Goal: Communication & Community: Answer question/provide support

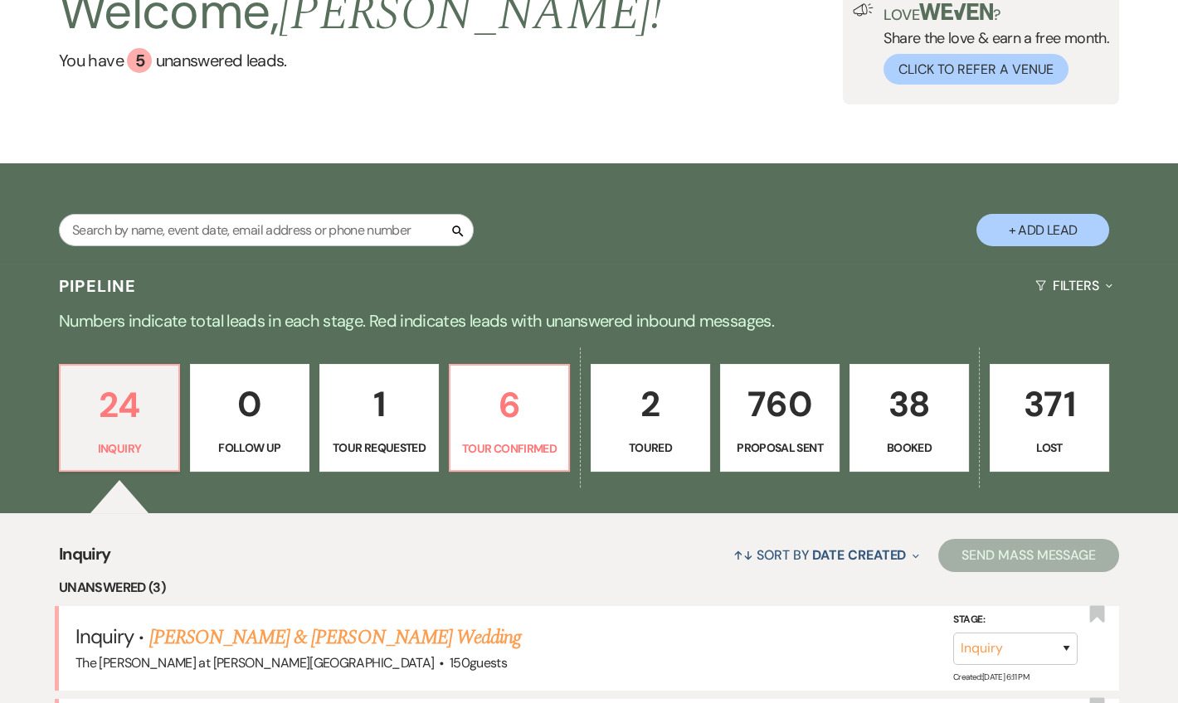
scroll to position [401, 0]
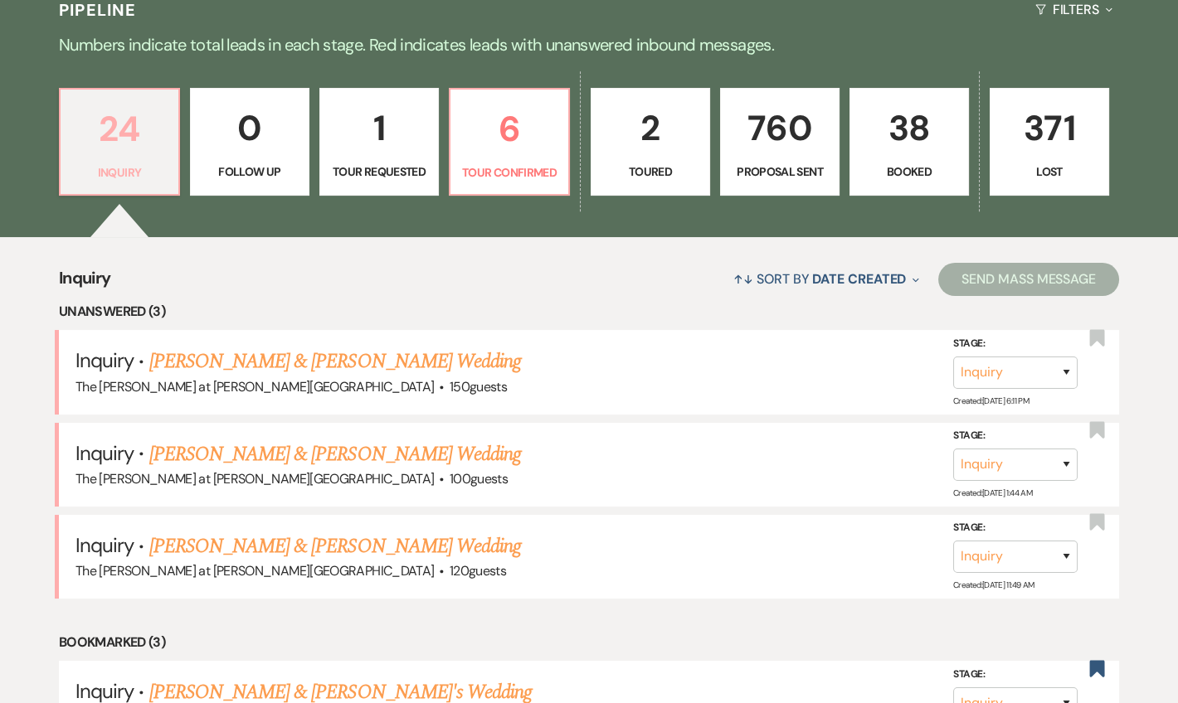
click at [135, 125] on p "24" at bounding box center [120, 129] width 98 height 56
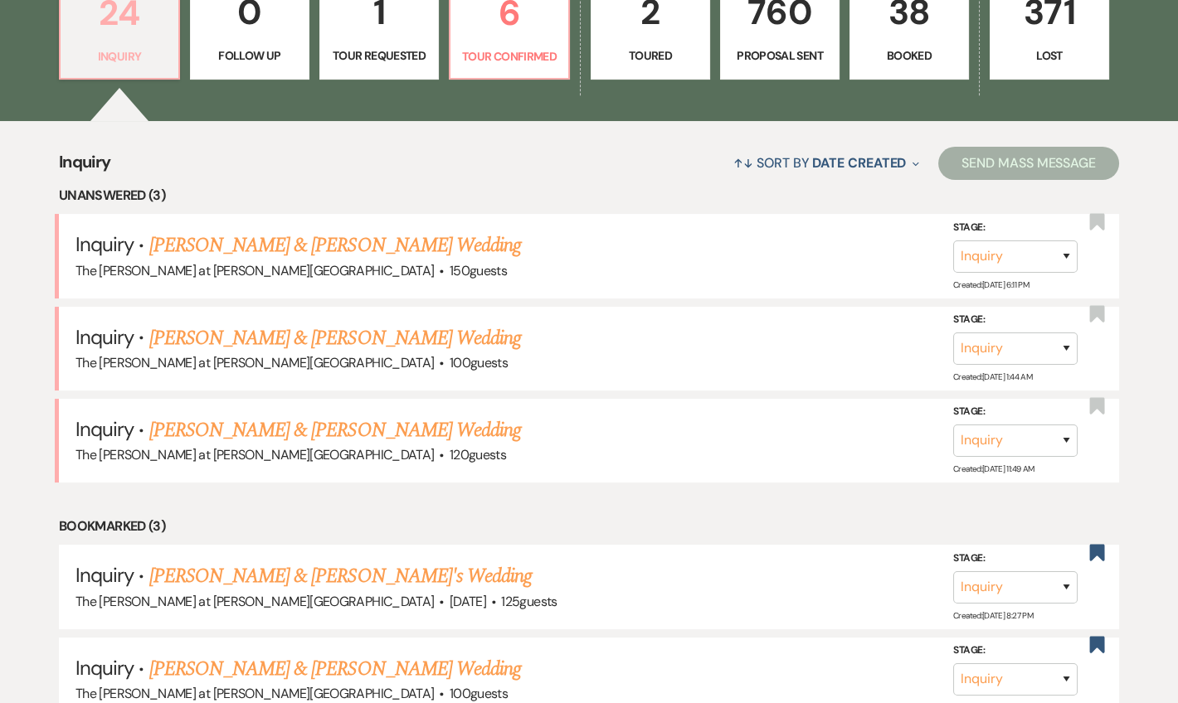
scroll to position [603, 0]
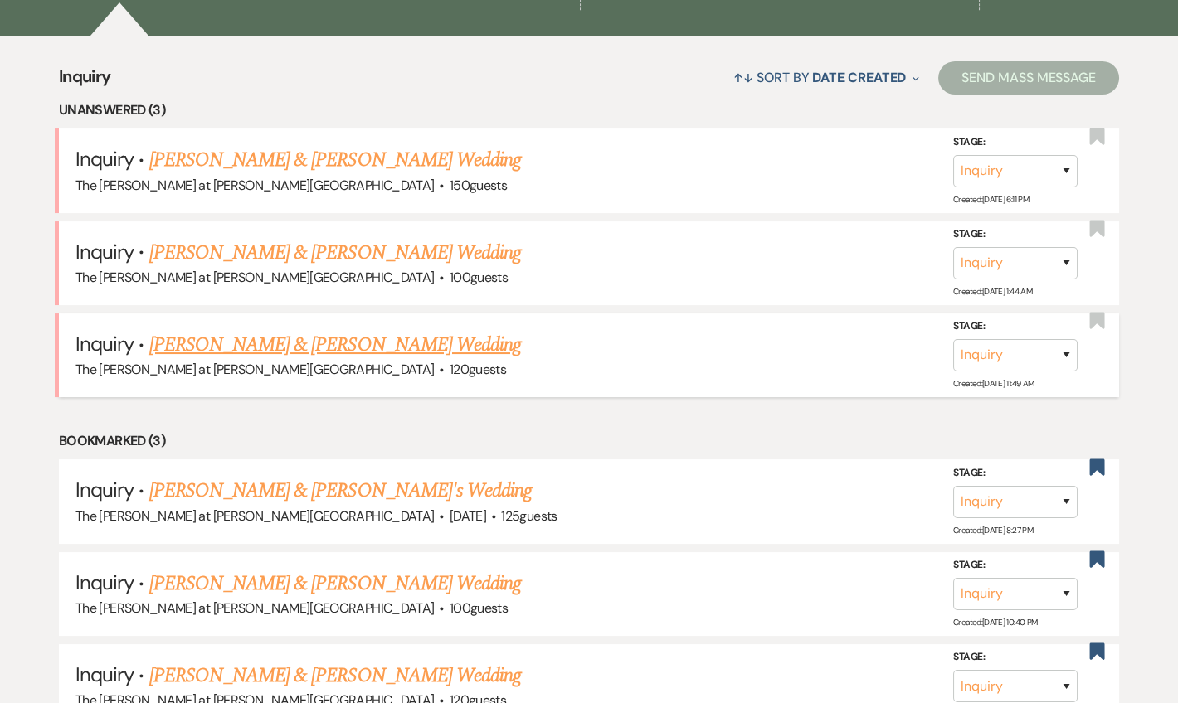
click at [344, 343] on link "[PERSON_NAME] & [PERSON_NAME] Wedding" at bounding box center [335, 345] width 372 height 30
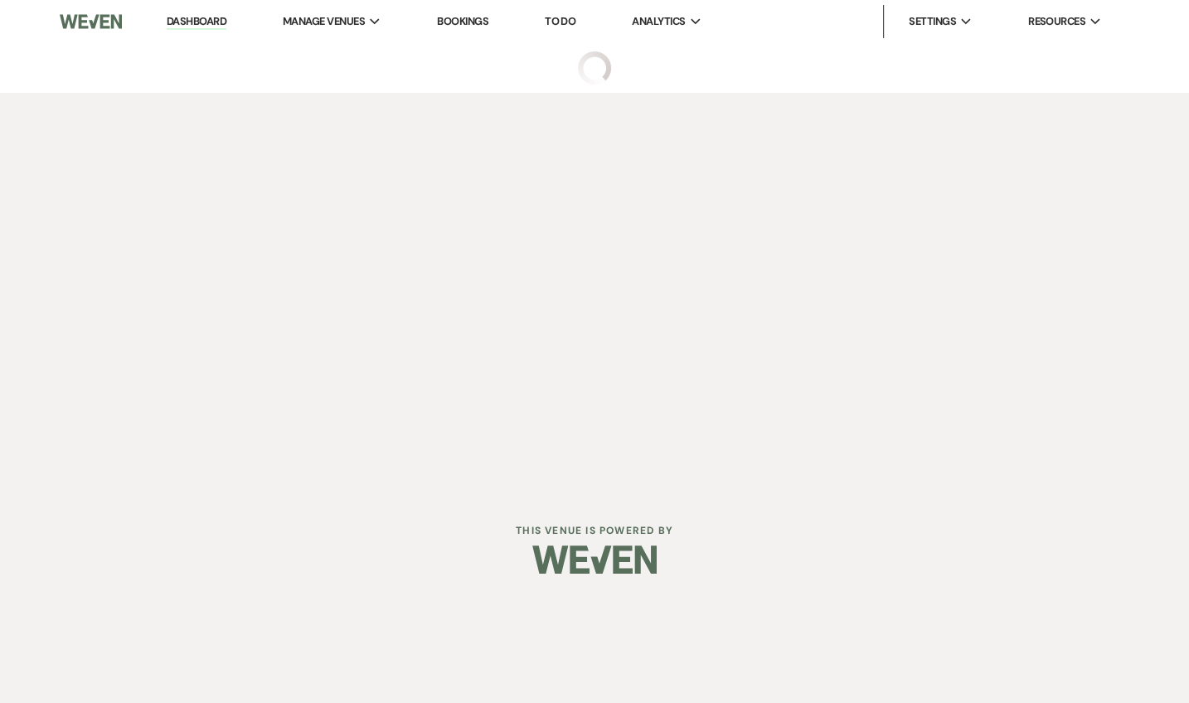
select select "17"
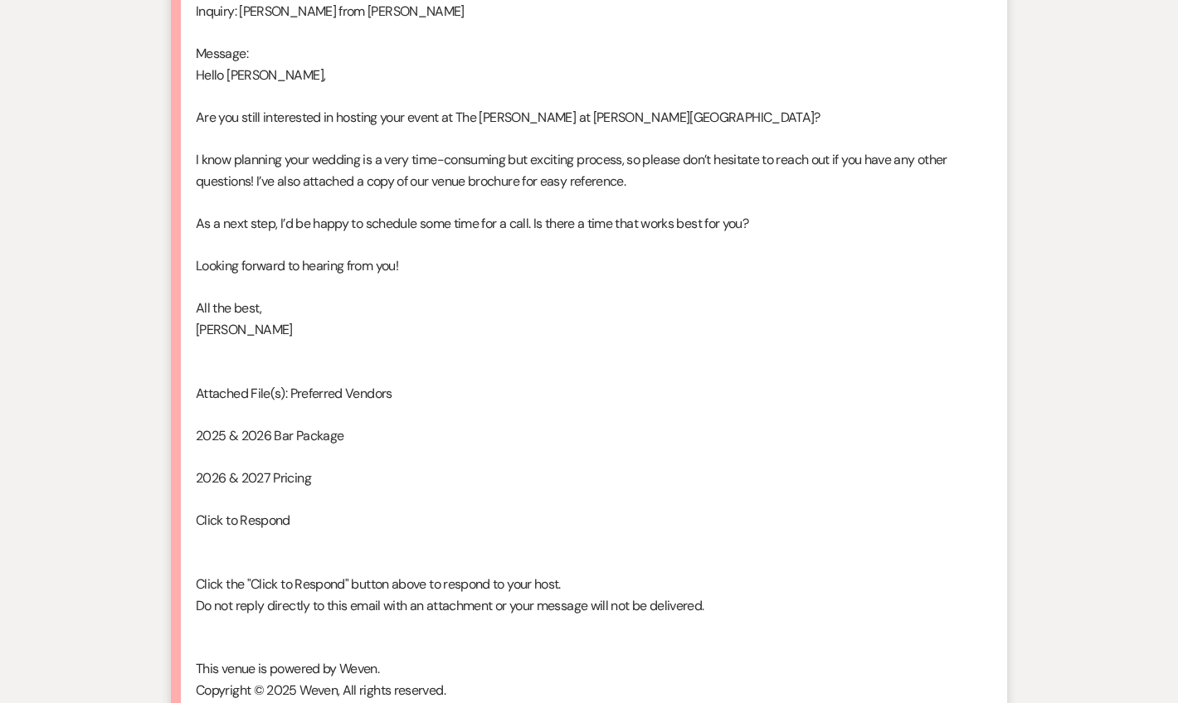
scroll to position [4116, 0]
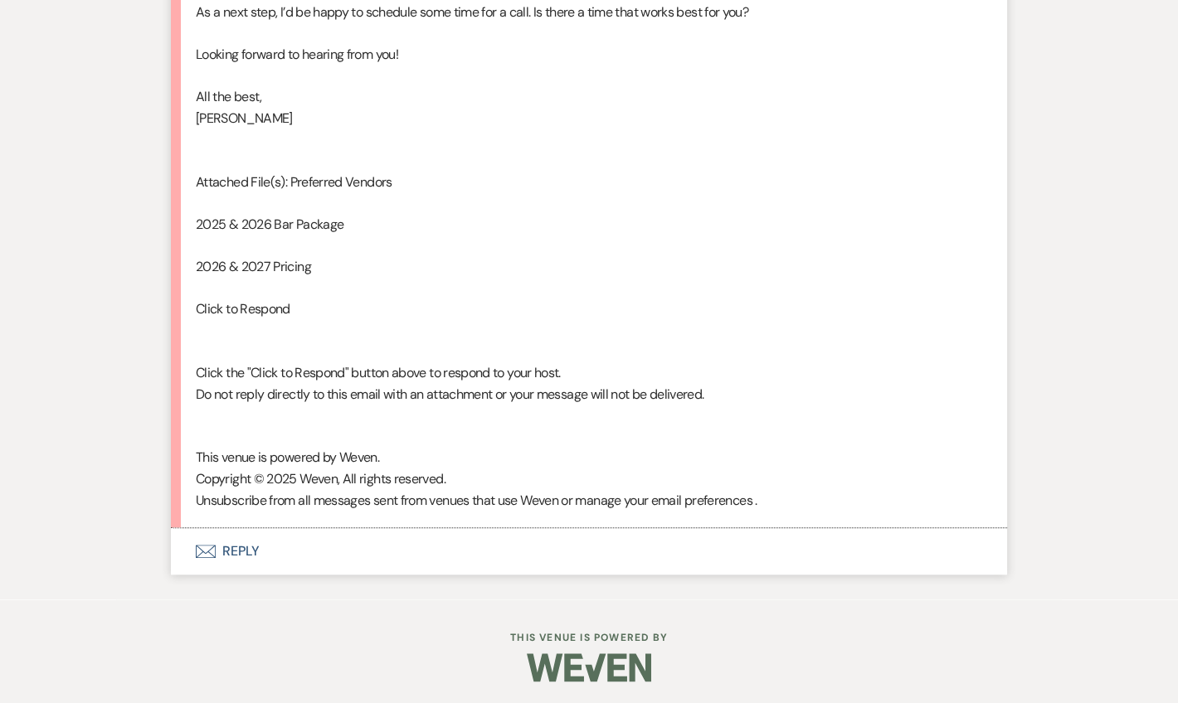
click at [245, 547] on button "Envelope Reply" at bounding box center [589, 551] width 836 height 46
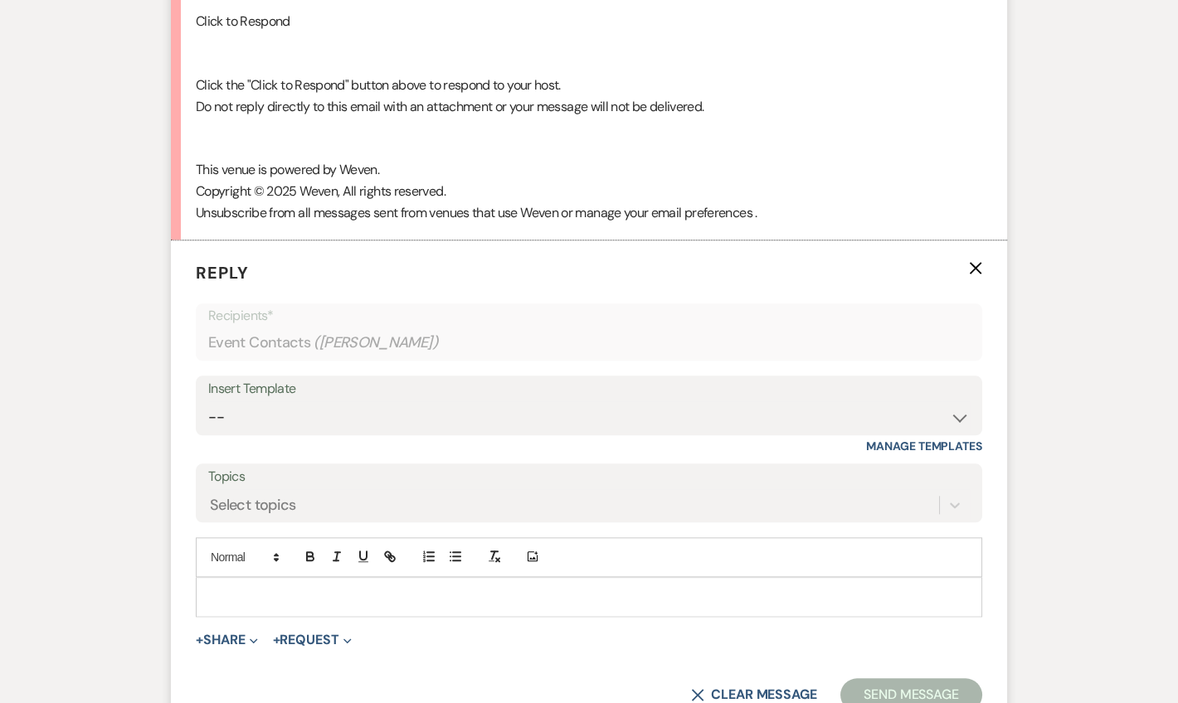
scroll to position [4433, 0]
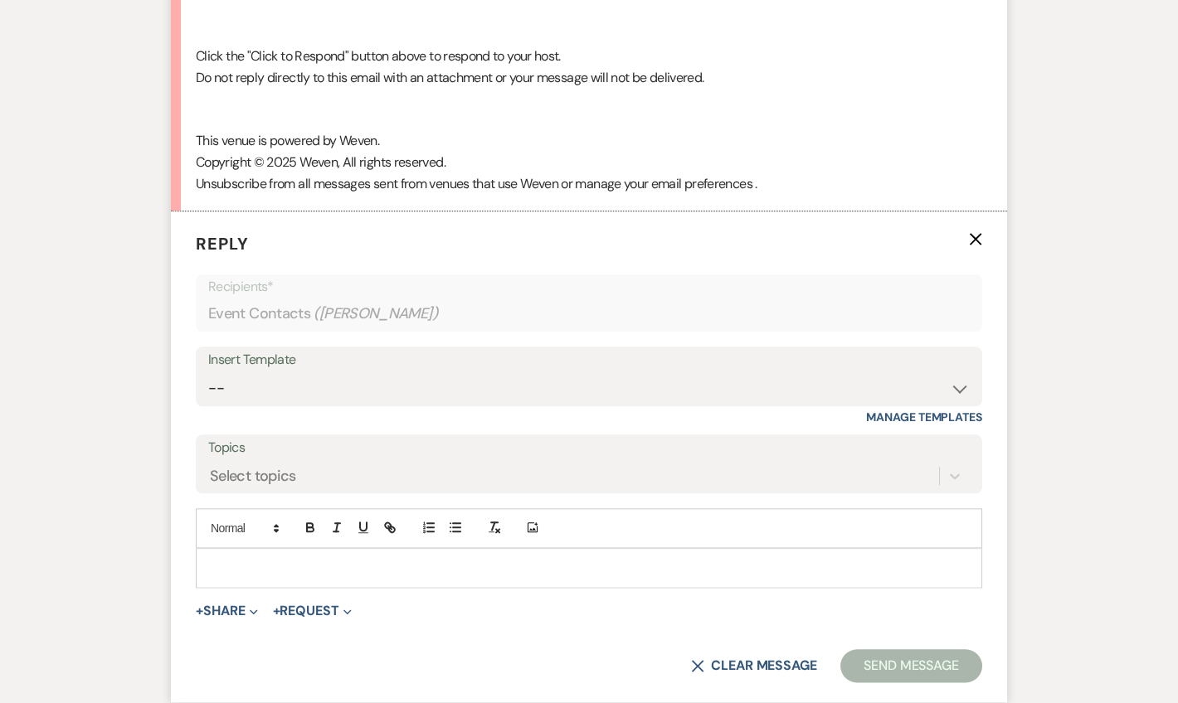
click at [305, 551] on div at bounding box center [589, 568] width 785 height 38
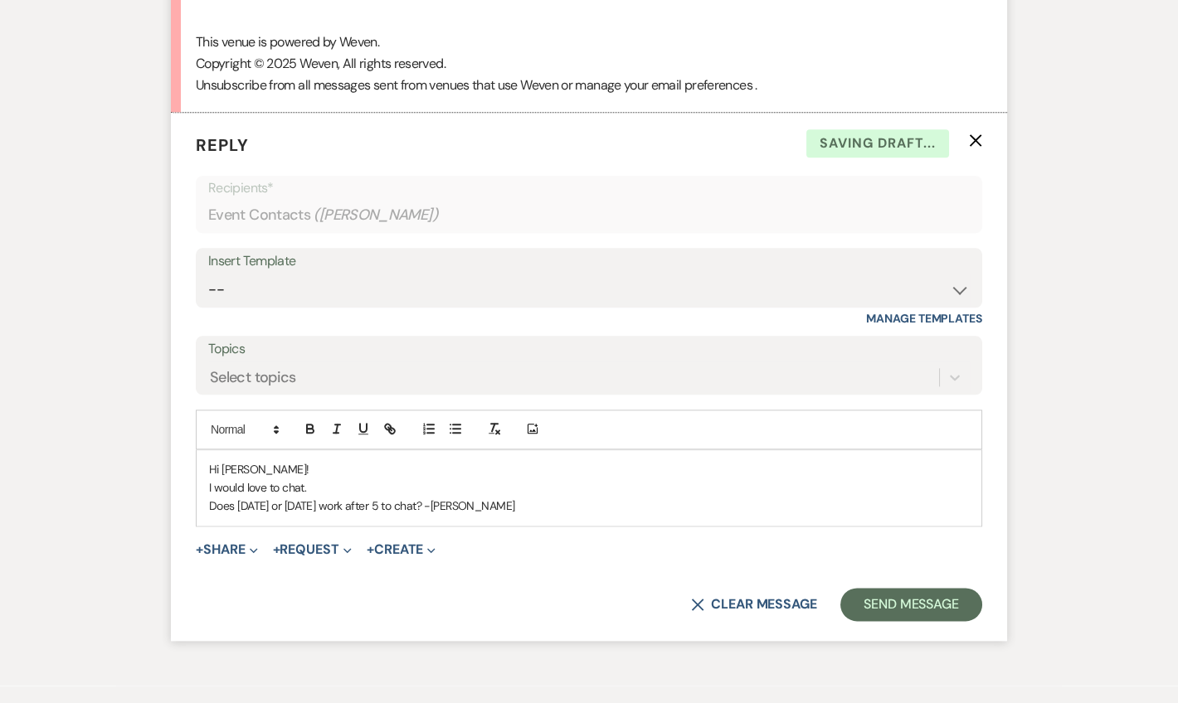
scroll to position [4616, 0]
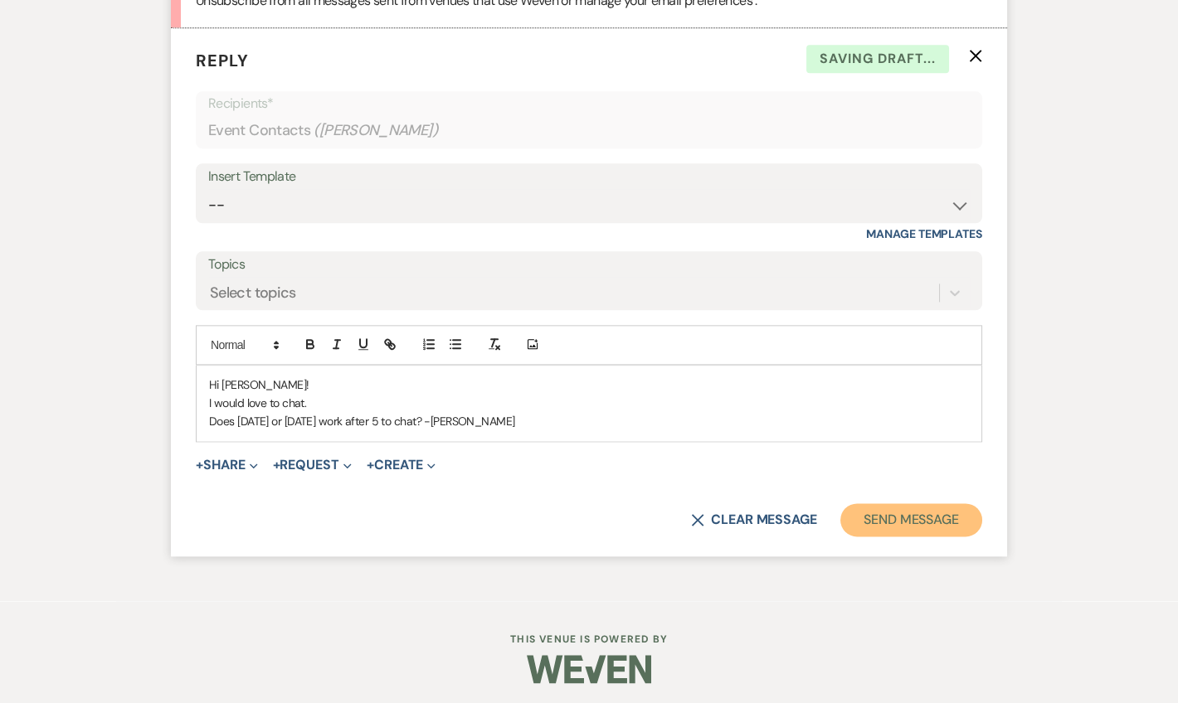
drag, startPoint x: 916, startPoint y: 512, endPoint x: 963, endPoint y: 508, distance: 47.5
click at [917, 512] on button "Send Message" at bounding box center [911, 519] width 142 height 33
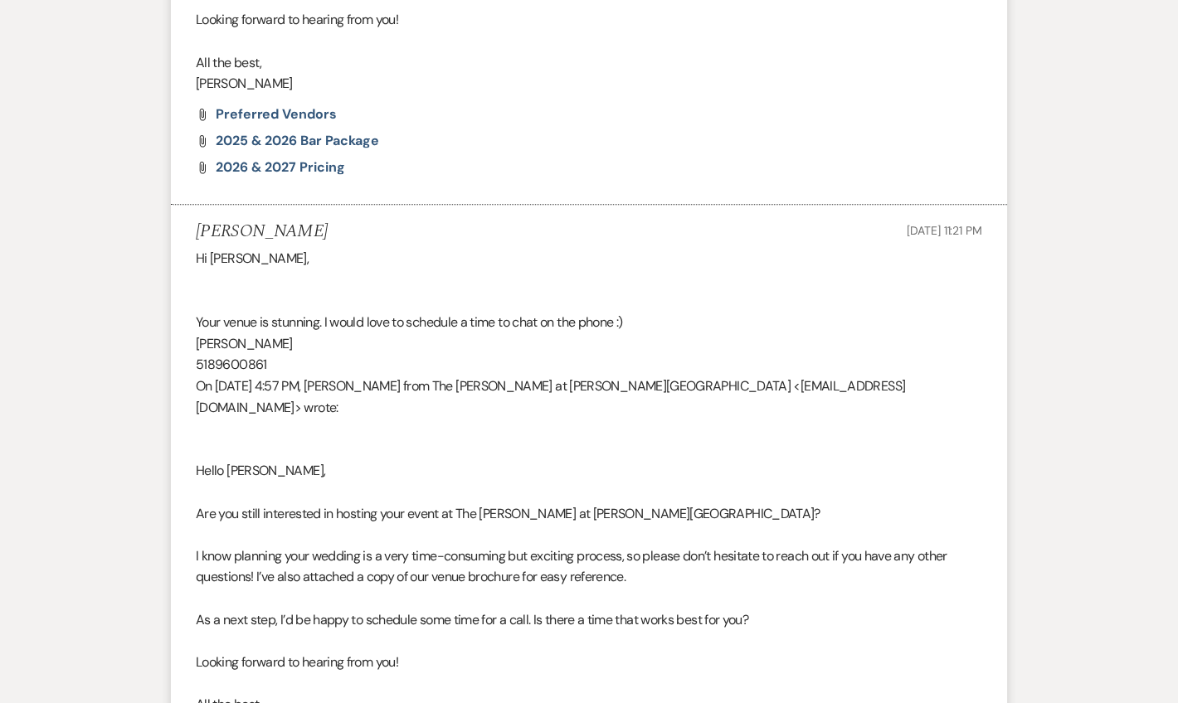
scroll to position [0, 0]
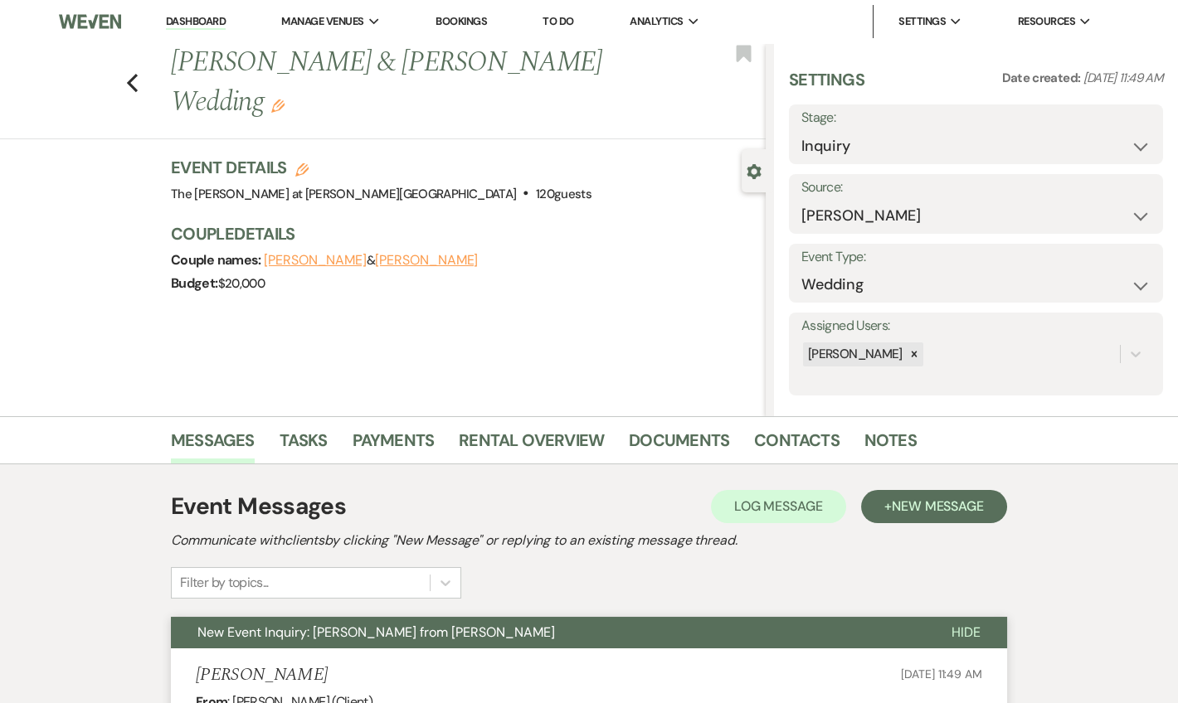
click at [143, 80] on div "Previous [PERSON_NAME] & [PERSON_NAME] Wedding Edit Bookmark" at bounding box center [379, 91] width 774 height 96
click at [138, 78] on use "button" at bounding box center [132, 83] width 11 height 18
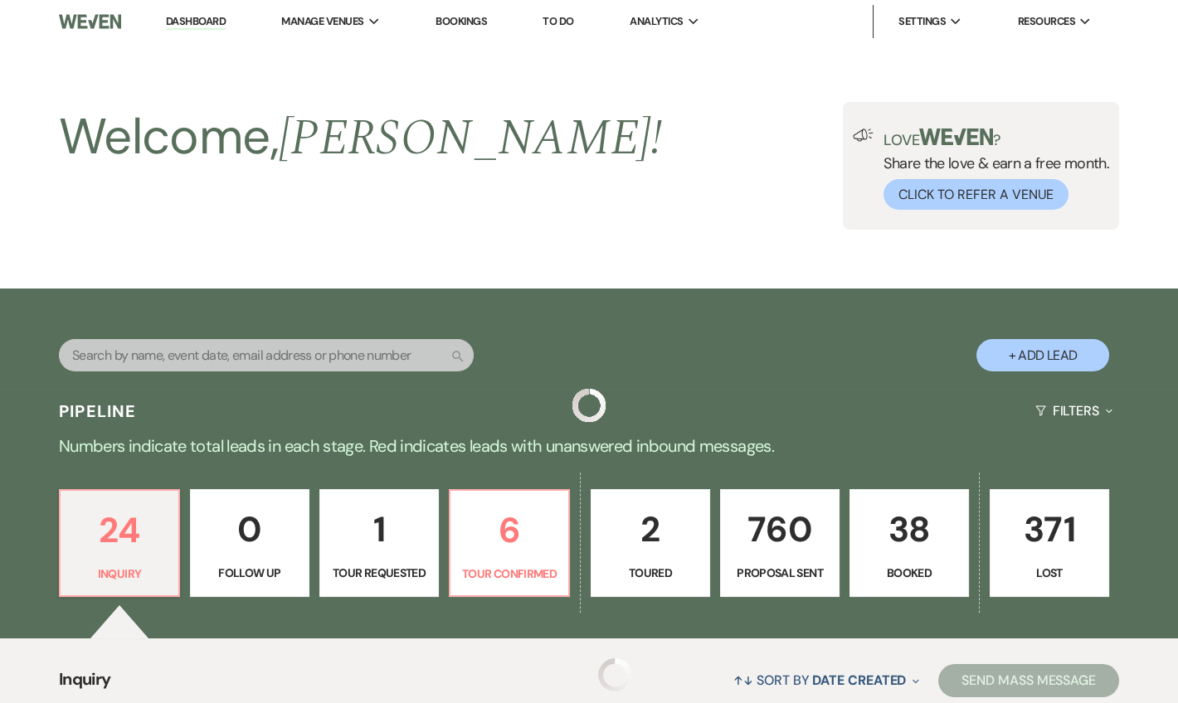
scroll to position [603, 0]
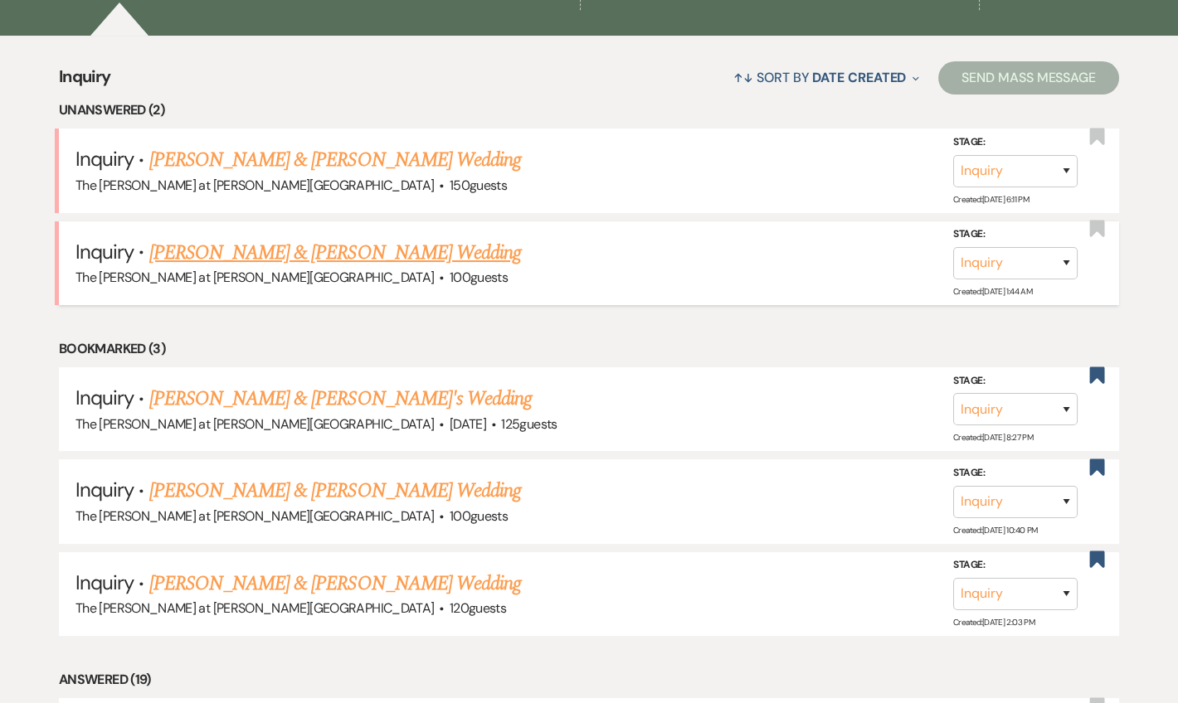
click at [305, 261] on link "[PERSON_NAME] & [PERSON_NAME] Wedding" at bounding box center [335, 253] width 372 height 30
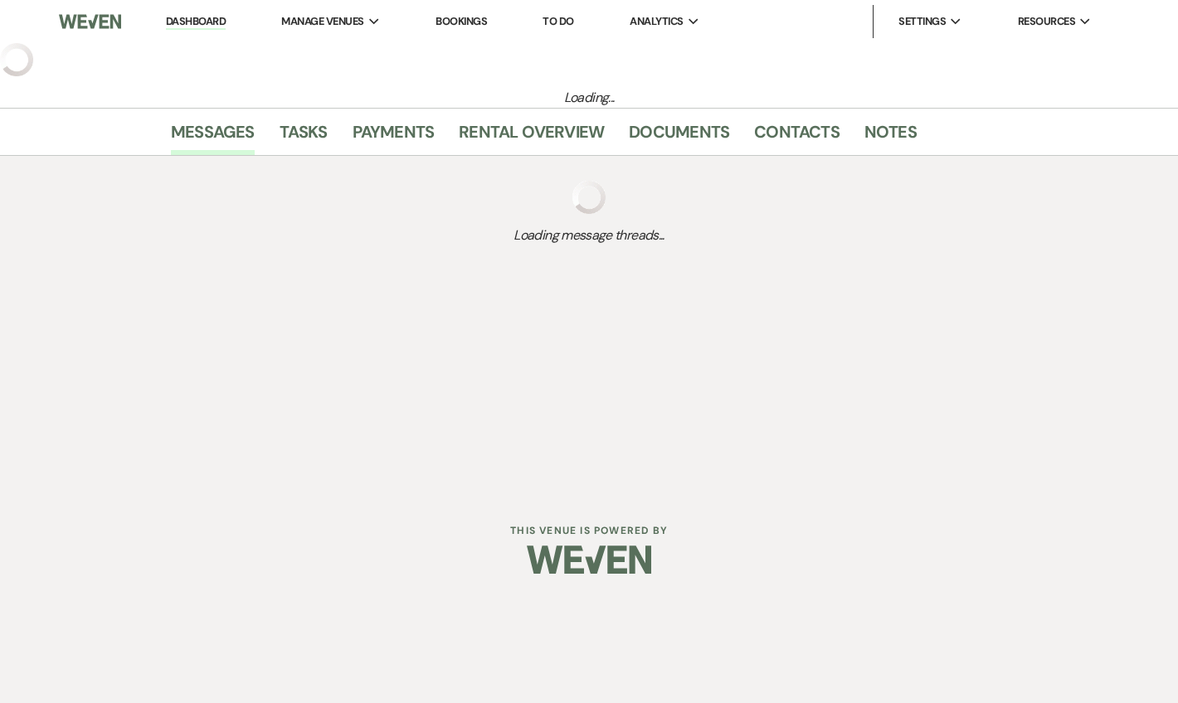
select select "17"
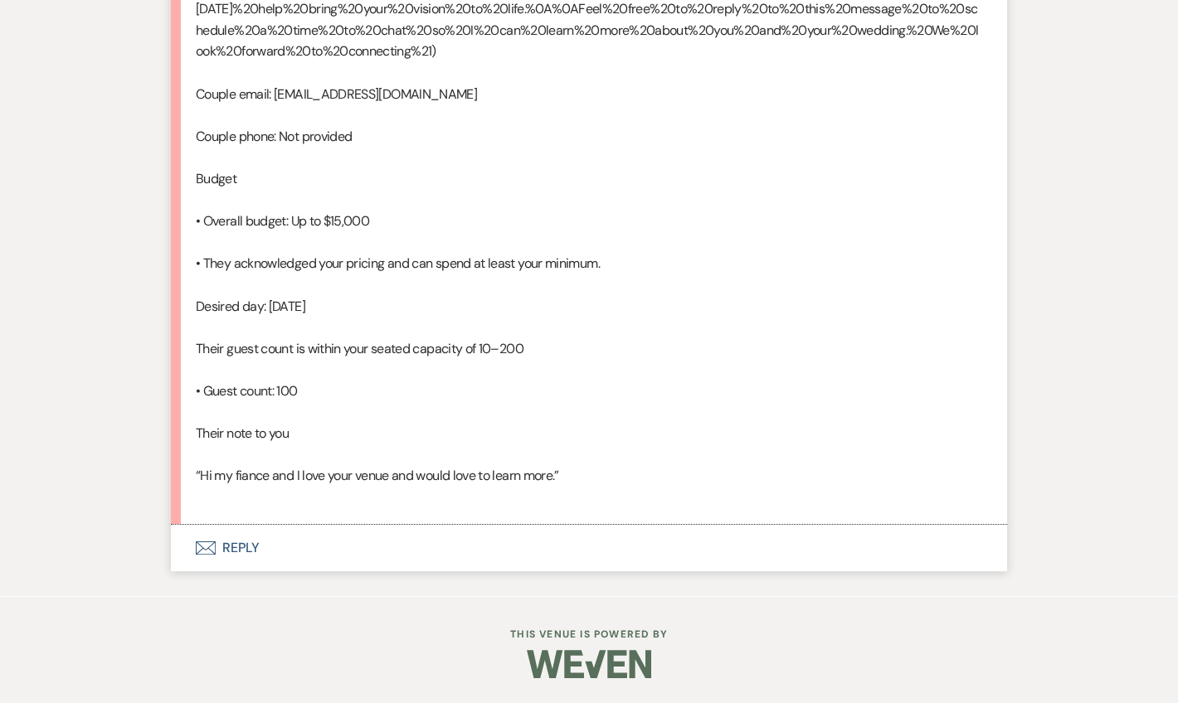
scroll to position [1179, 0]
click at [246, 543] on button "Envelope Reply" at bounding box center [589, 548] width 836 height 46
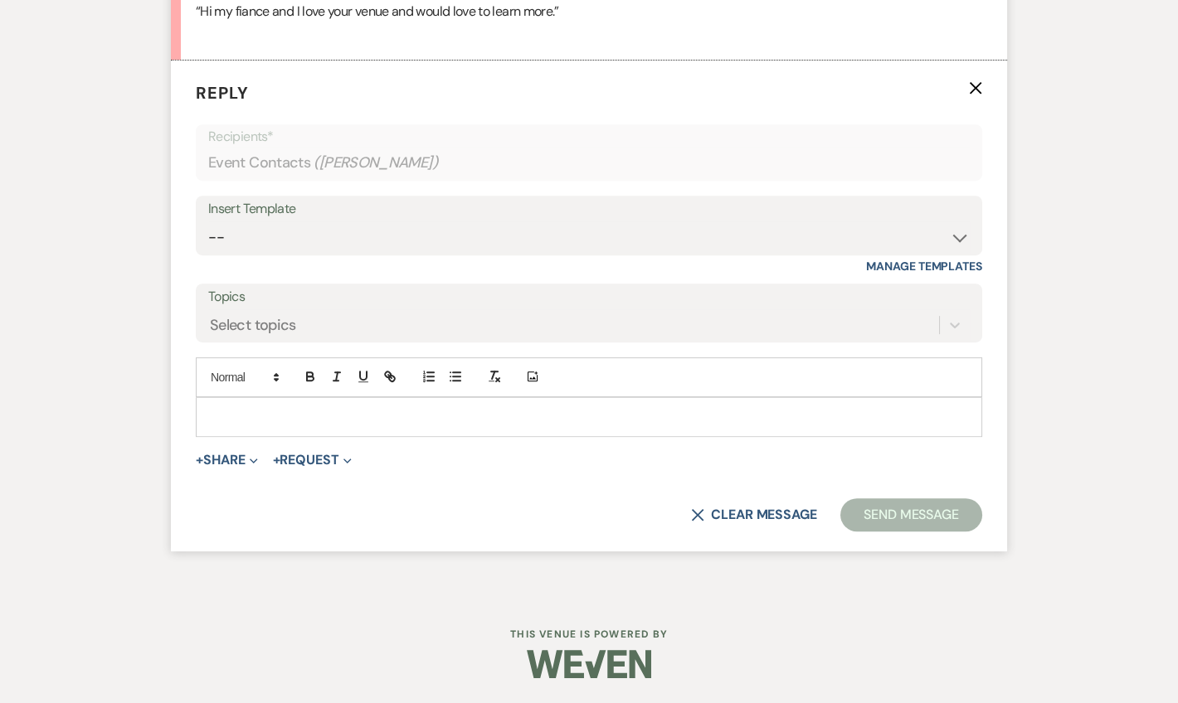
scroll to position [1599, 0]
drag, startPoint x: 260, startPoint y: 273, endPoint x: 273, endPoint y: 265, distance: 14.5
click at [260, 254] on select "-- Weven Planning Portal Introduction (Booked Events) Tour Request Response Fol…" at bounding box center [588, 237] width 761 height 32
select select "4367"
click at [208, 254] on select "-- Weven Planning Portal Introduction (Booked Events) Tour Request Response Fol…" at bounding box center [588, 237] width 761 height 32
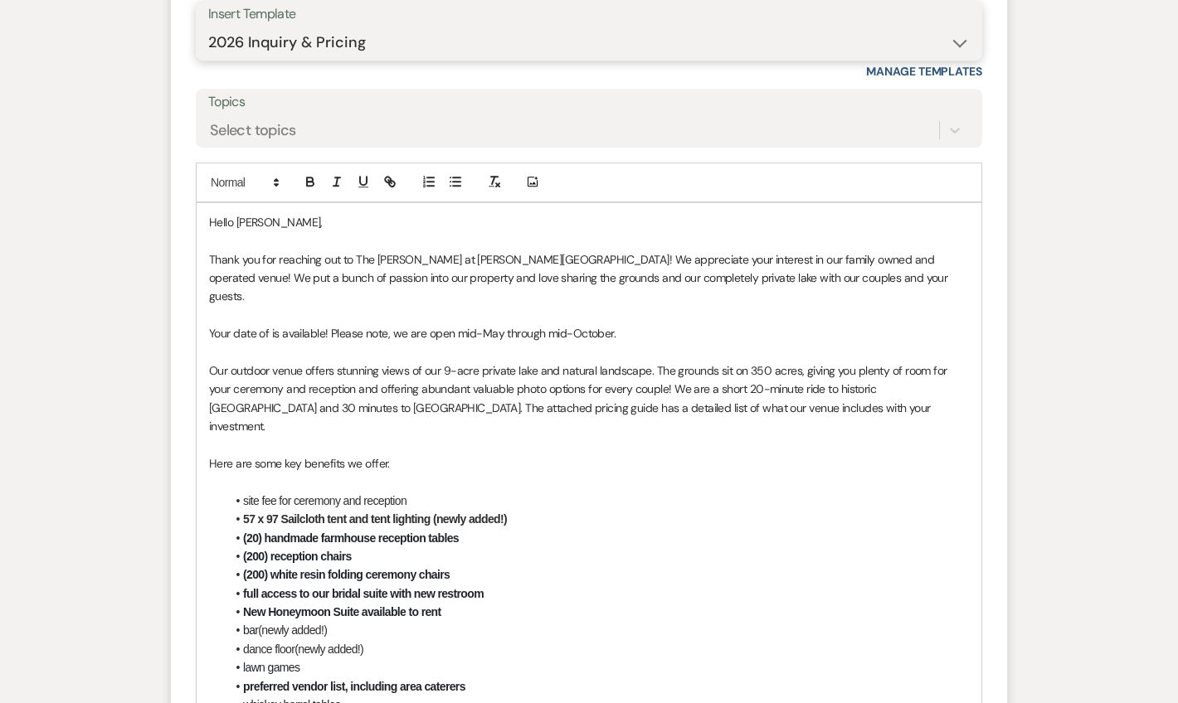
scroll to position [1800, 0]
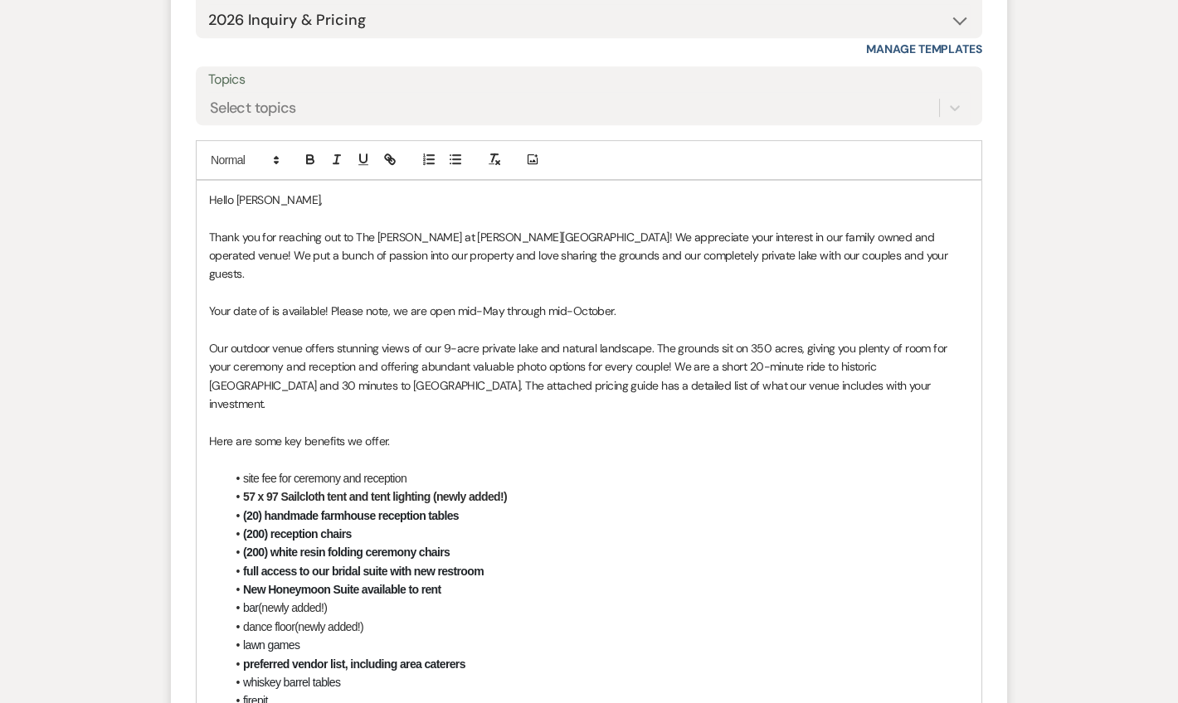
click at [274, 319] on span "Your date of is available! Please note, we are open mid-May through mid-October." at bounding box center [412, 311] width 406 height 15
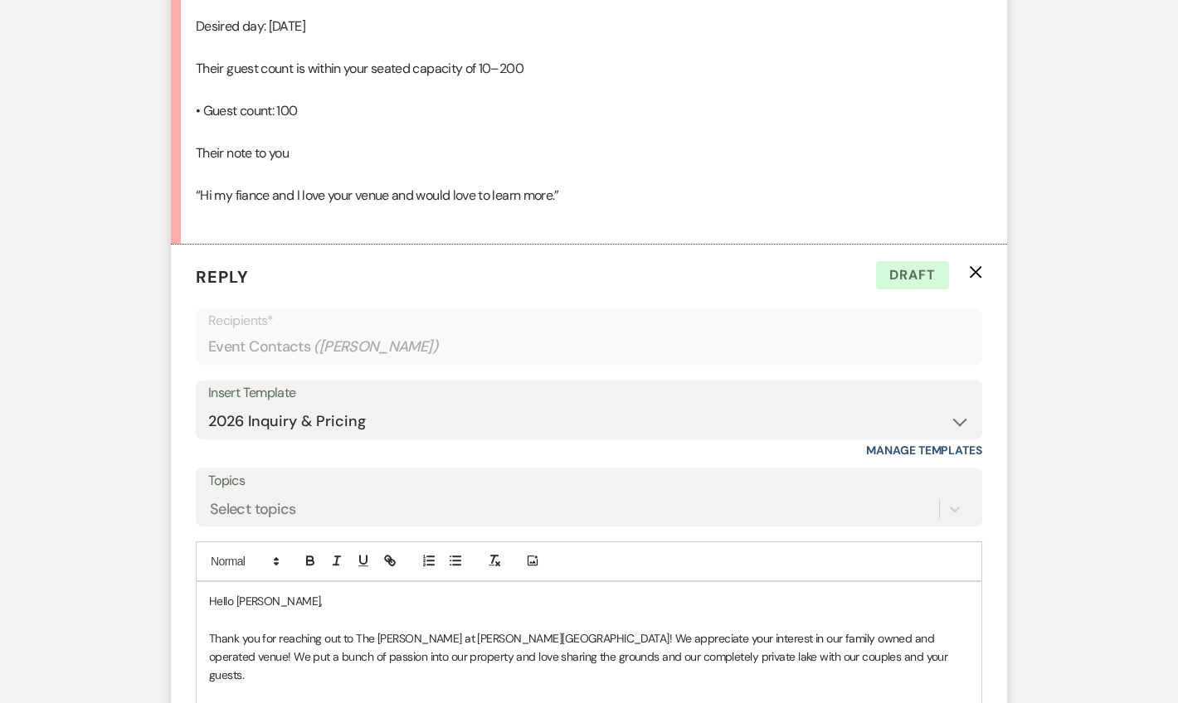
click at [331, 629] on p at bounding box center [589, 619] width 760 height 18
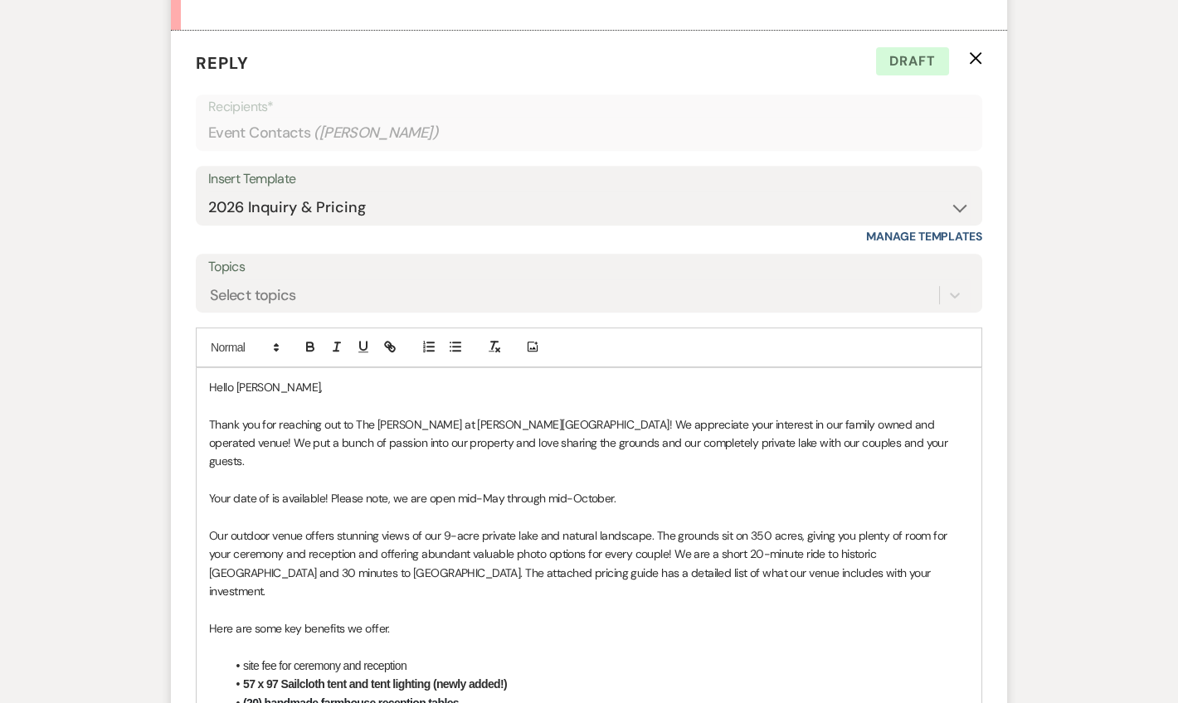
scroll to position [1901, 0]
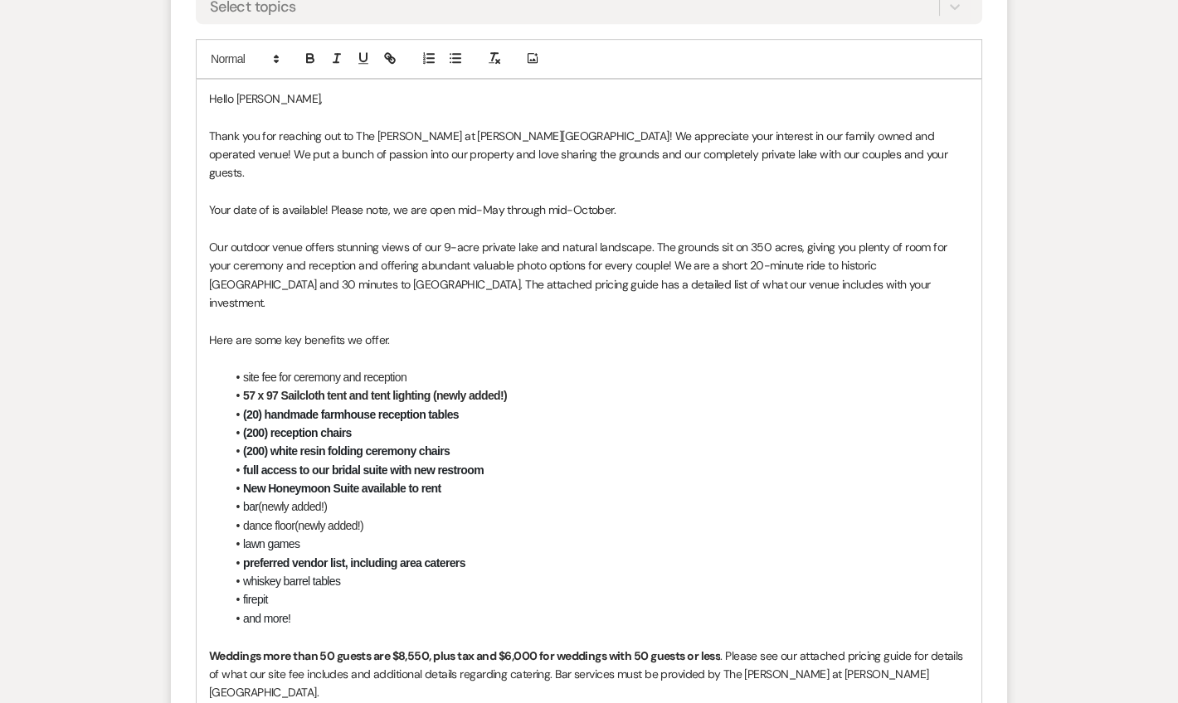
click at [270, 217] on span "Your date of is available! Please note, we are open mid-May through mid-October." at bounding box center [412, 209] width 406 height 15
click at [751, 349] on p "Here are some key benefits we offer." at bounding box center [589, 340] width 760 height 18
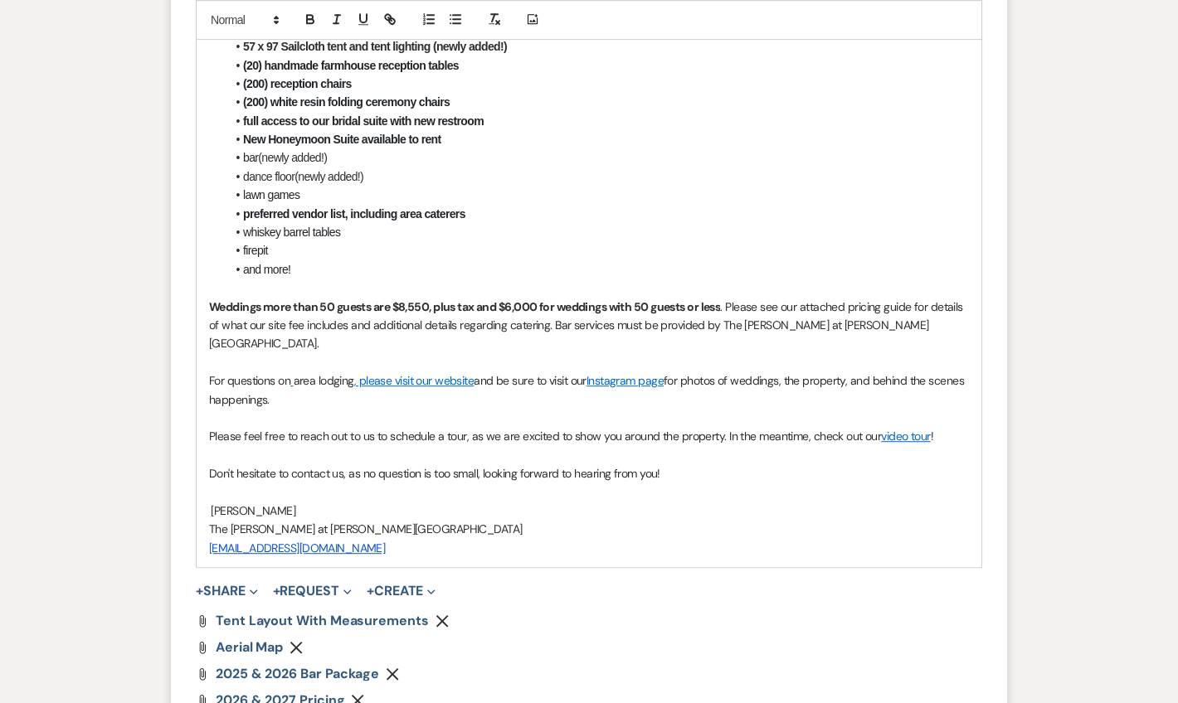
scroll to position [2519, 0]
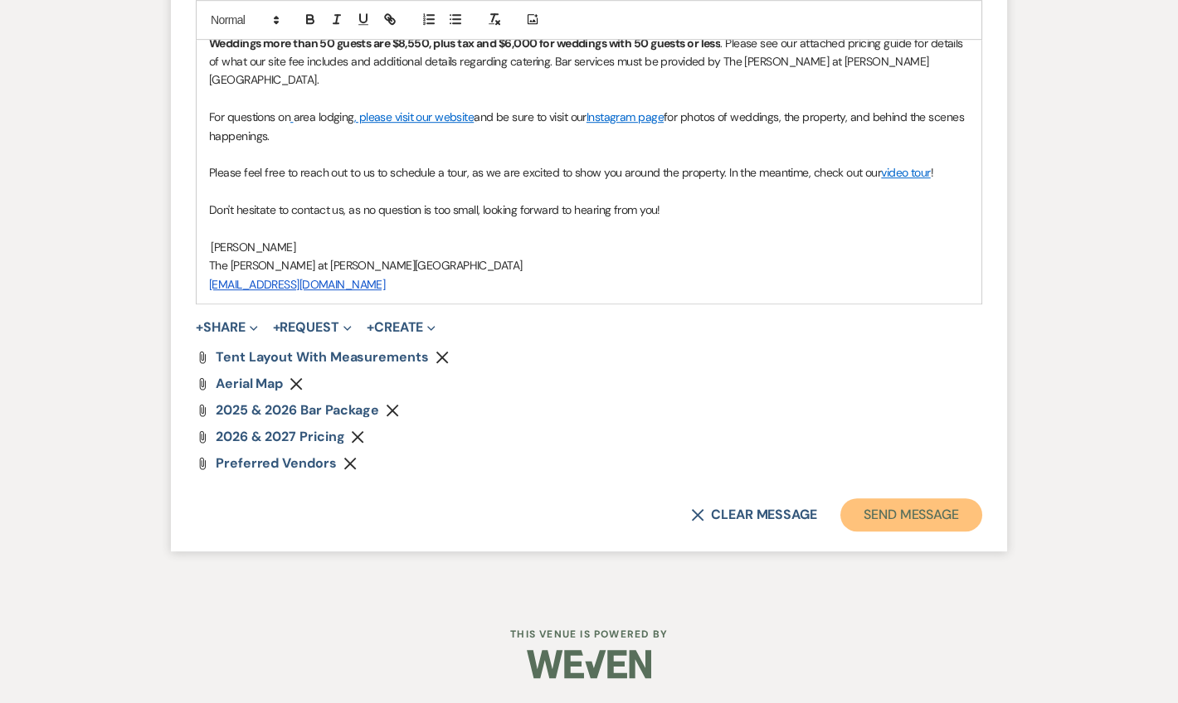
click at [916, 504] on button "Send Message" at bounding box center [911, 515] width 142 height 33
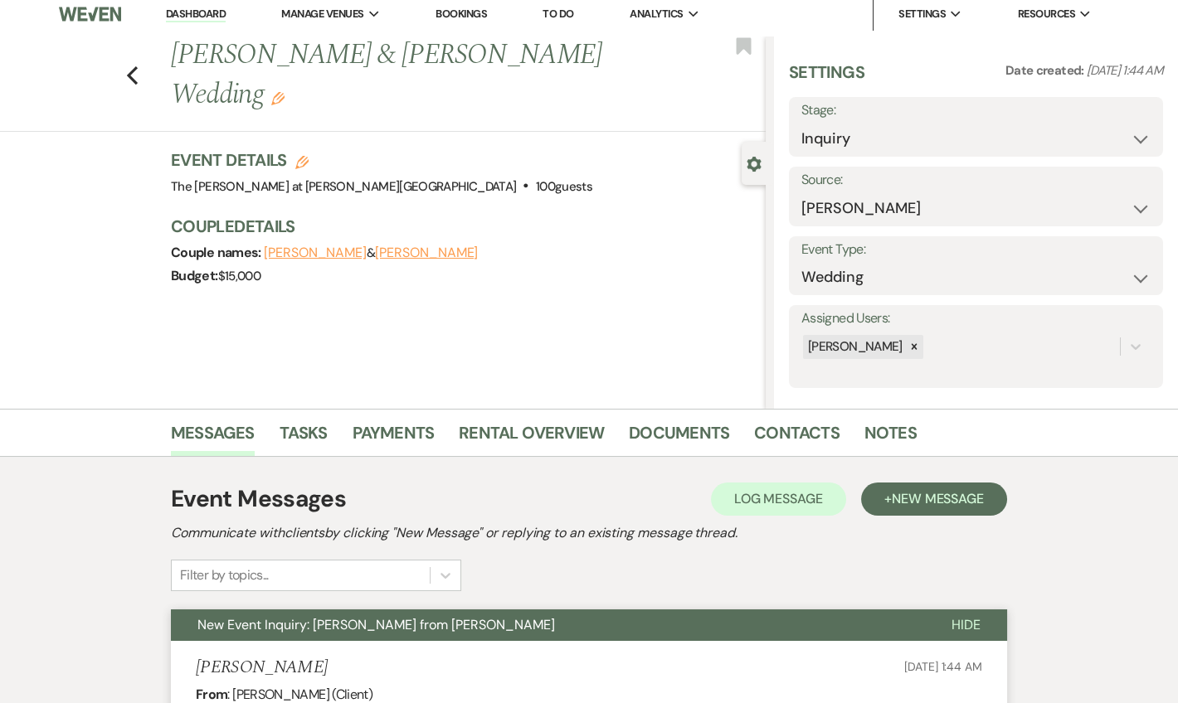
scroll to position [0, 0]
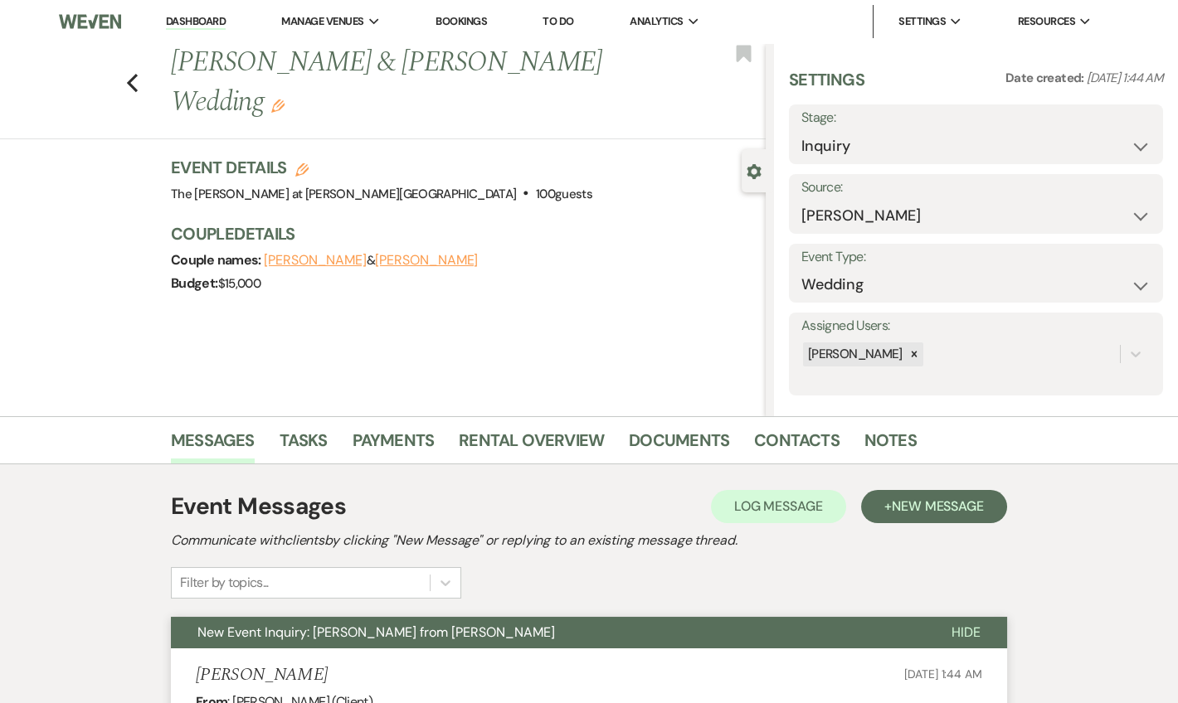
click at [129, 56] on div "Previous [PERSON_NAME] & [PERSON_NAME] Wedding Edit Bookmark" at bounding box center [379, 91] width 774 height 96
click at [139, 73] on icon "Previous" at bounding box center [132, 83] width 12 height 20
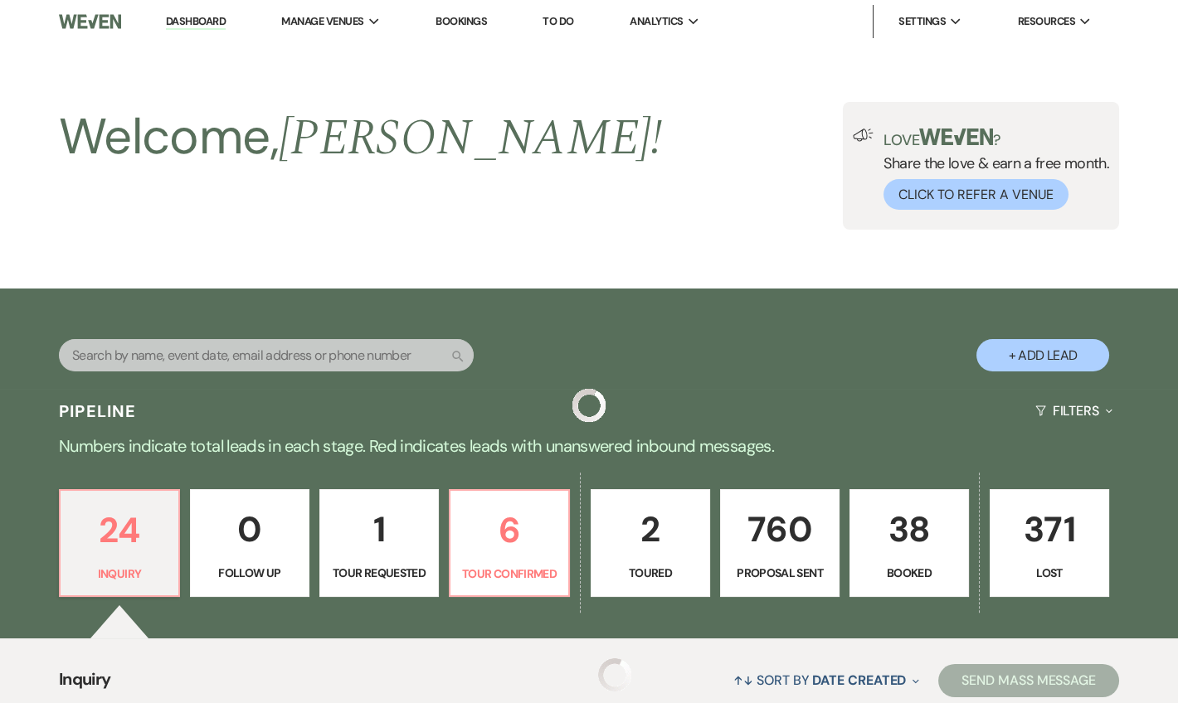
scroll to position [603, 0]
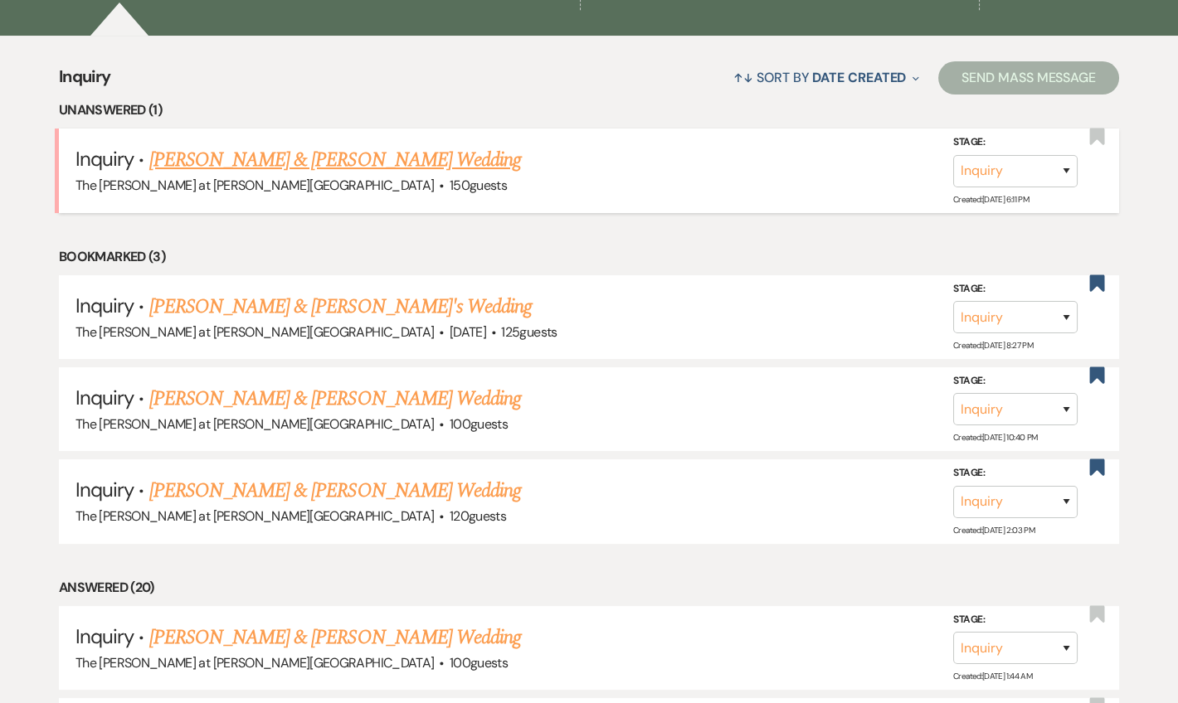
click at [227, 146] on link "[PERSON_NAME] & [PERSON_NAME] Wedding" at bounding box center [335, 160] width 372 height 30
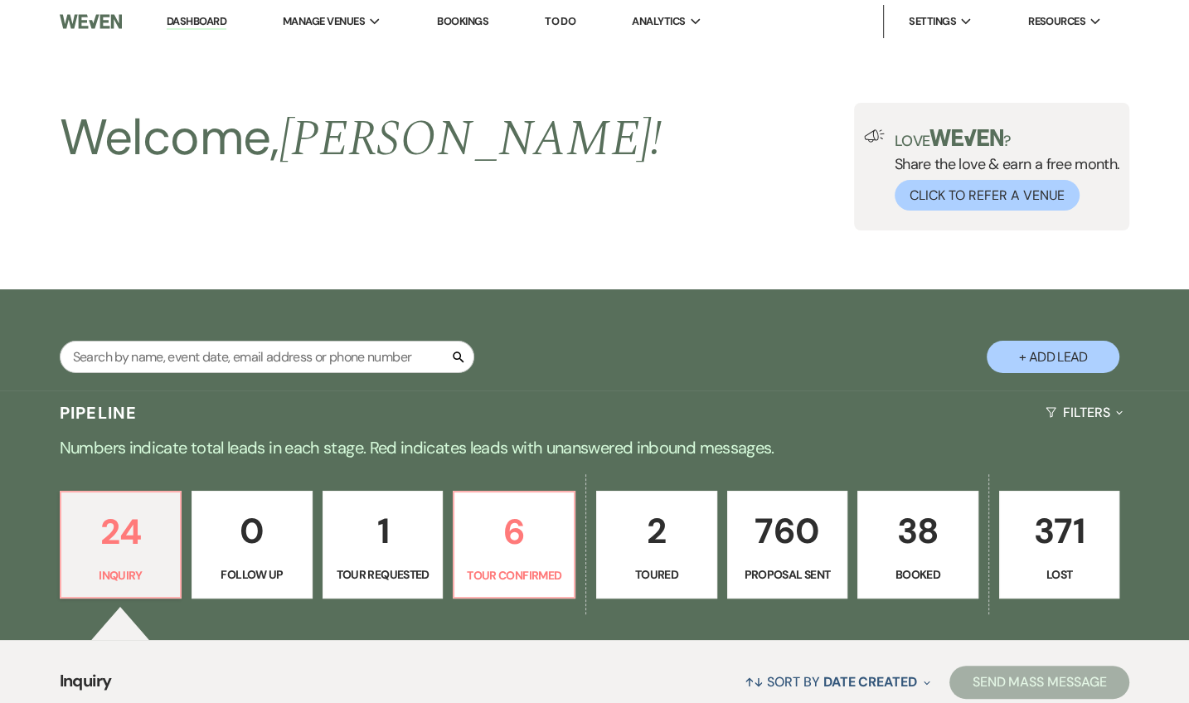
select select "17"
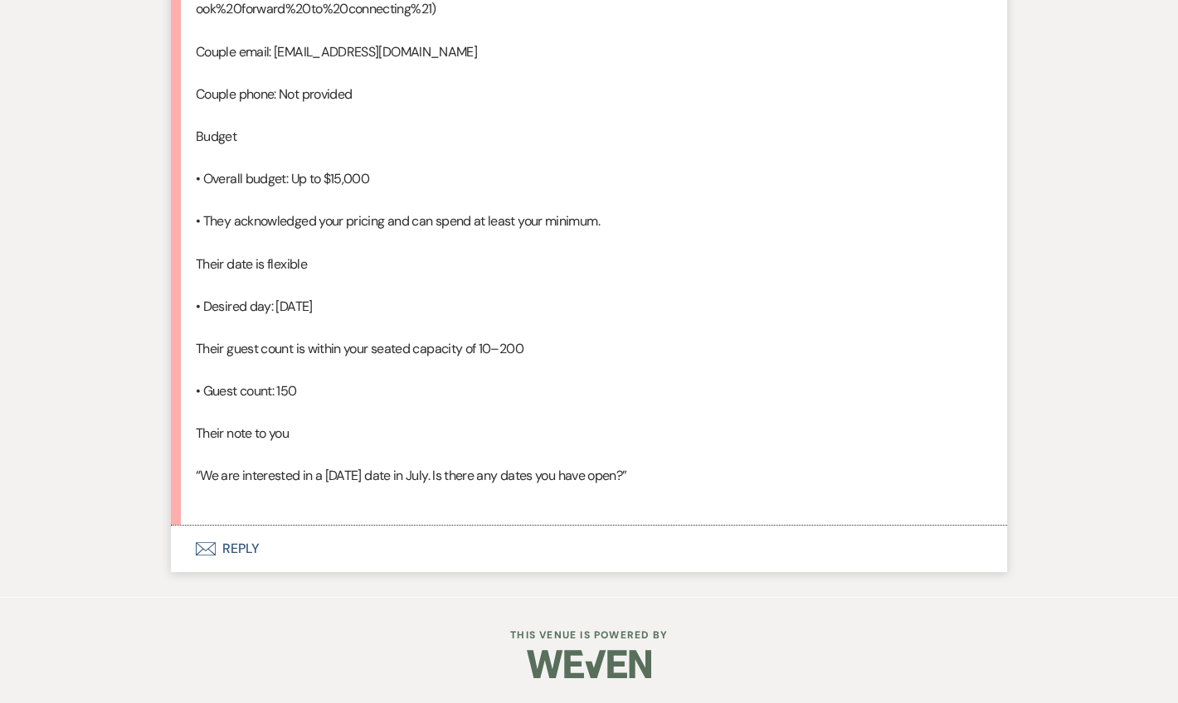
scroll to position [1223, 0]
click at [234, 542] on button "Envelope Reply" at bounding box center [589, 549] width 836 height 46
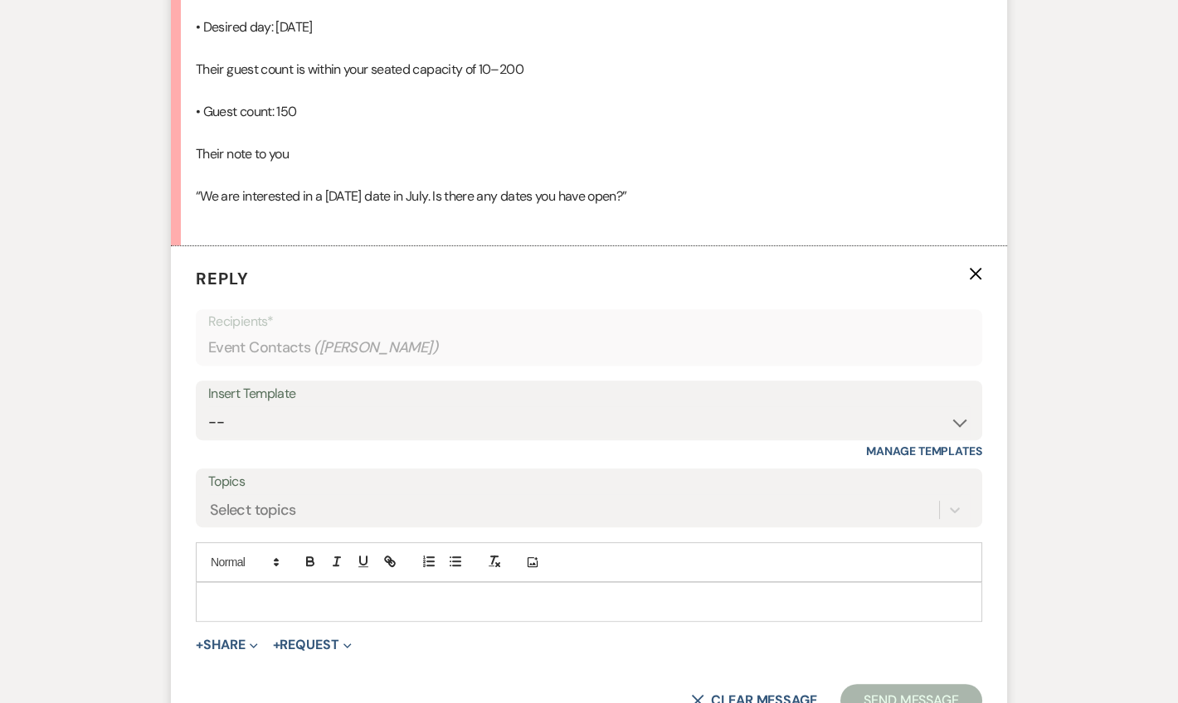
scroll to position [1685, 0]
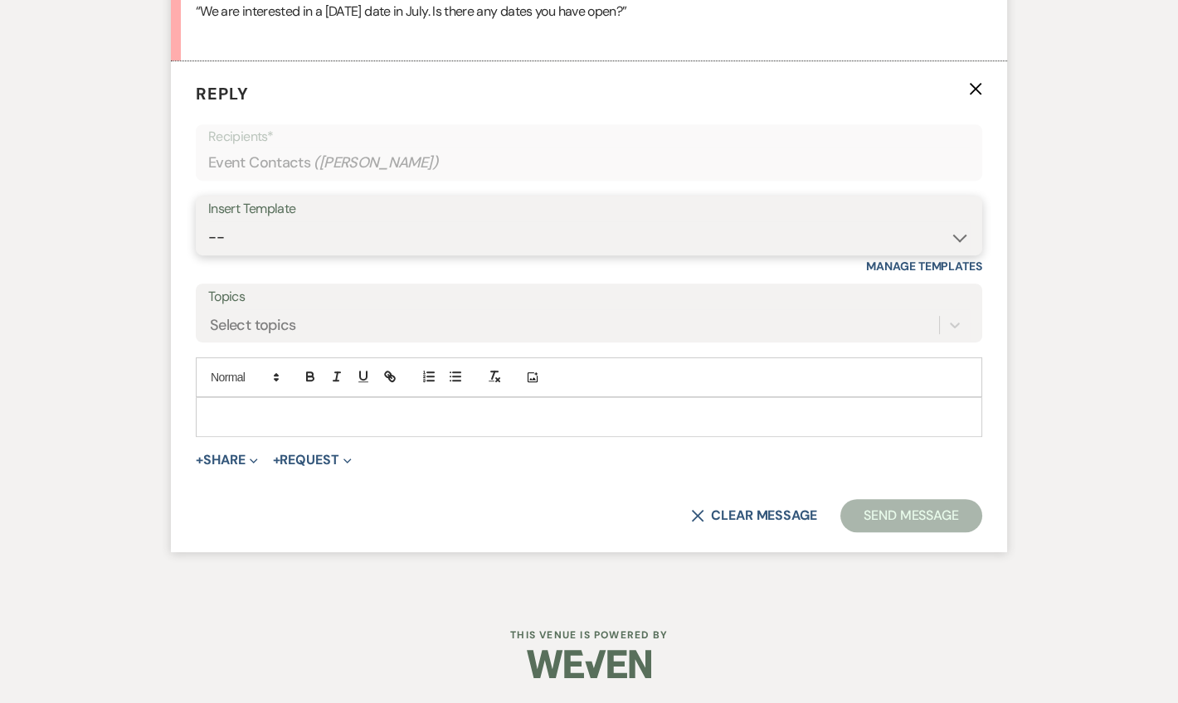
click at [278, 242] on select "-- Weven Planning Portal Introduction (Booked Events) Tour Request Response Fol…" at bounding box center [588, 237] width 761 height 32
select select "4367"
click at [208, 223] on select "-- Weven Planning Portal Introduction (Booked Events) Tour Request Response Fol…" at bounding box center [588, 237] width 761 height 32
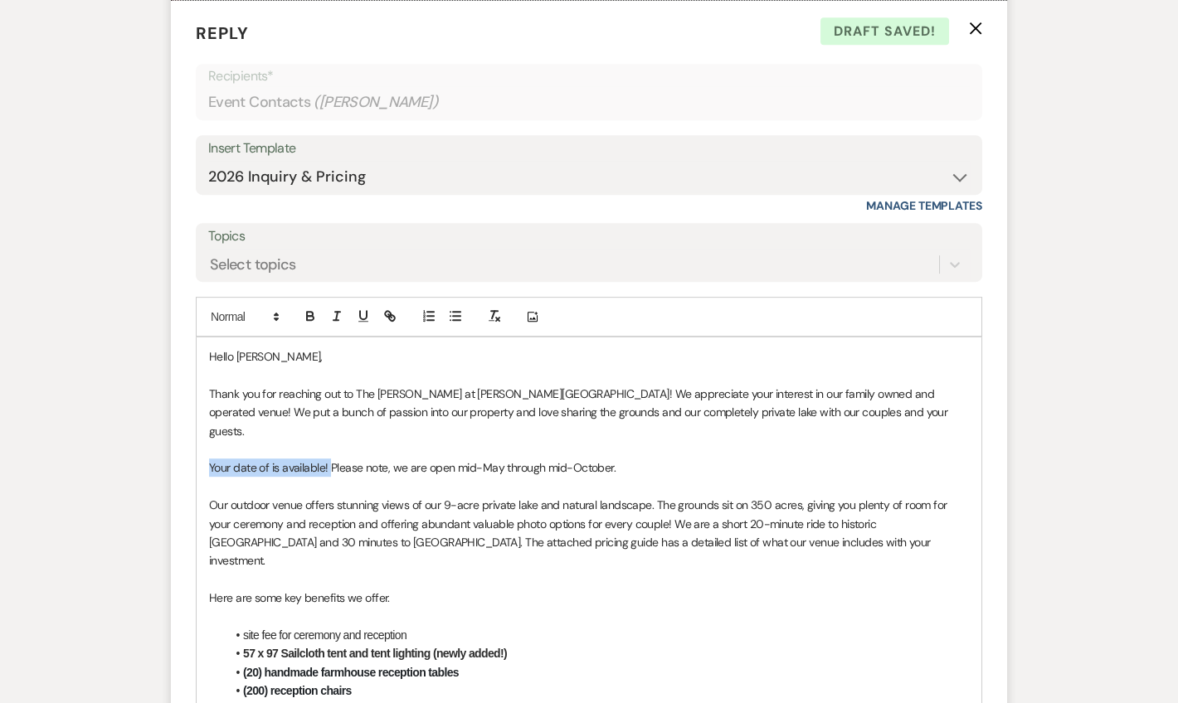
drag, startPoint x: 325, startPoint y: 513, endPoint x: 212, endPoint y: 509, distance: 113.7
click at [210, 475] on span "Your date of is available! Please note, we are open mid-May through mid-October." at bounding box center [412, 467] width 406 height 15
click at [513, 477] on p "Please note, we are open mid-May through mid-October." at bounding box center [589, 468] width 760 height 18
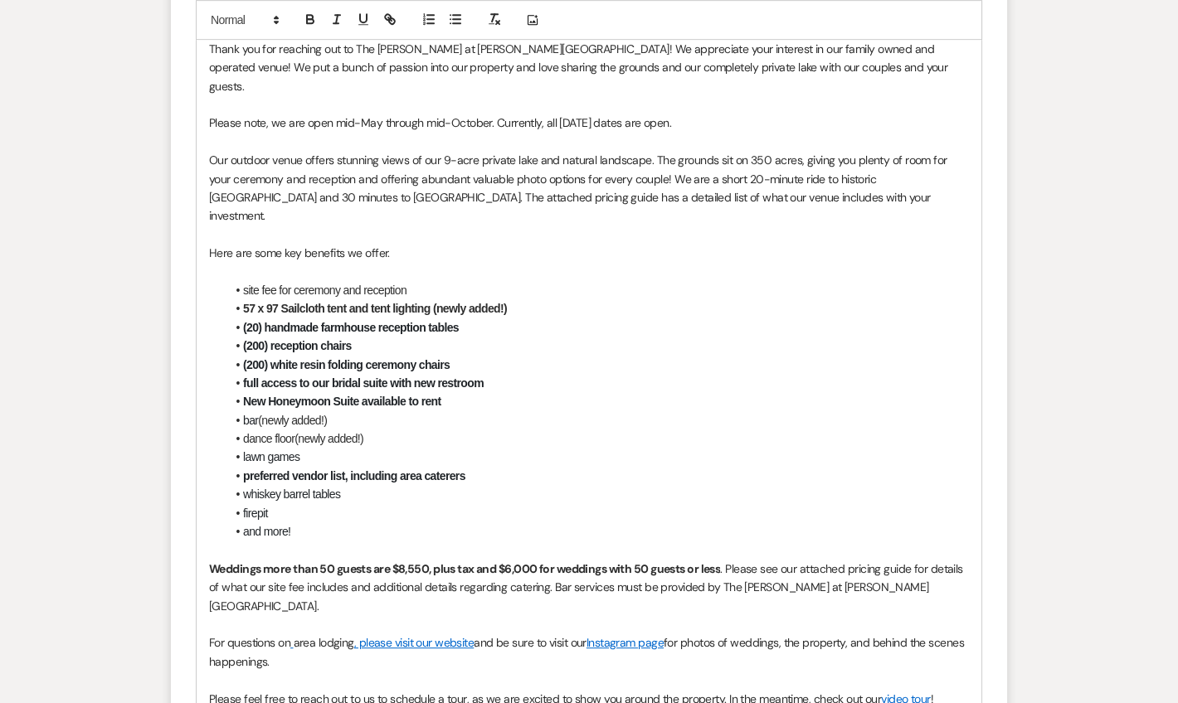
scroll to position [1987, 0]
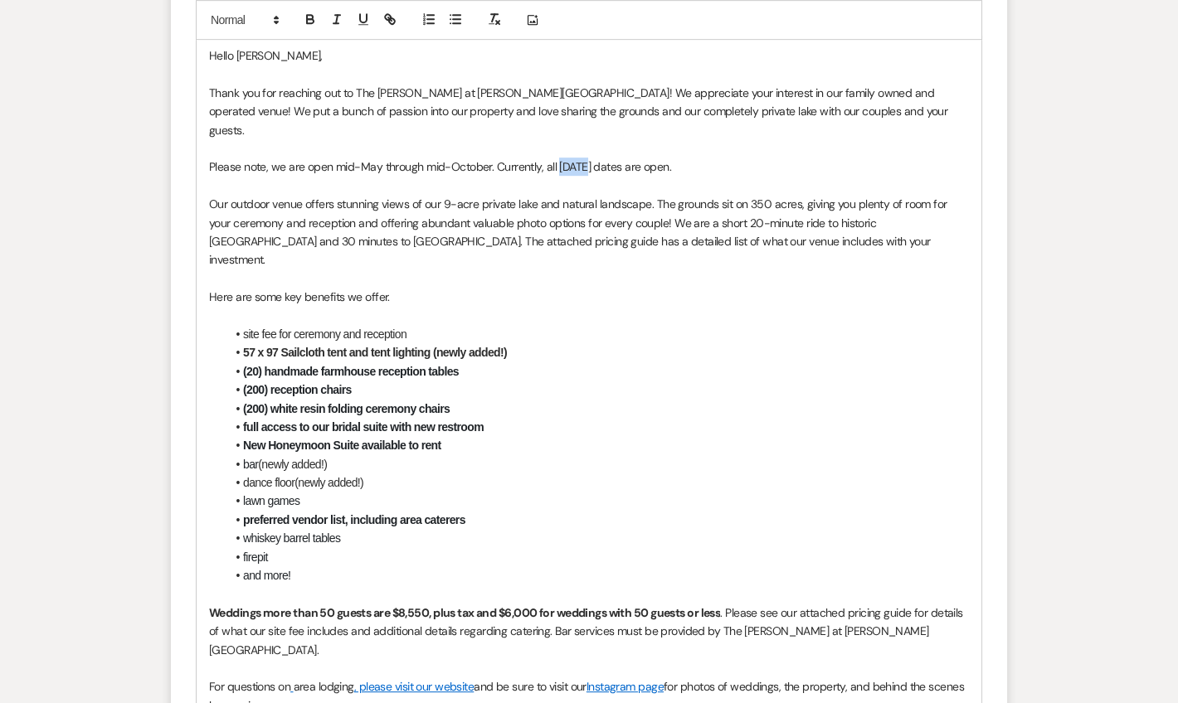
drag, startPoint x: 581, startPoint y: 202, endPoint x: 570, endPoint y: 194, distance: 14.3
click at [564, 174] on span "Please note, we are open mid-May through mid-October. Currently, all [DATE] dat…" at bounding box center [440, 166] width 462 height 15
click at [749, 306] on p "Here are some key benefits we offer." at bounding box center [589, 297] width 760 height 18
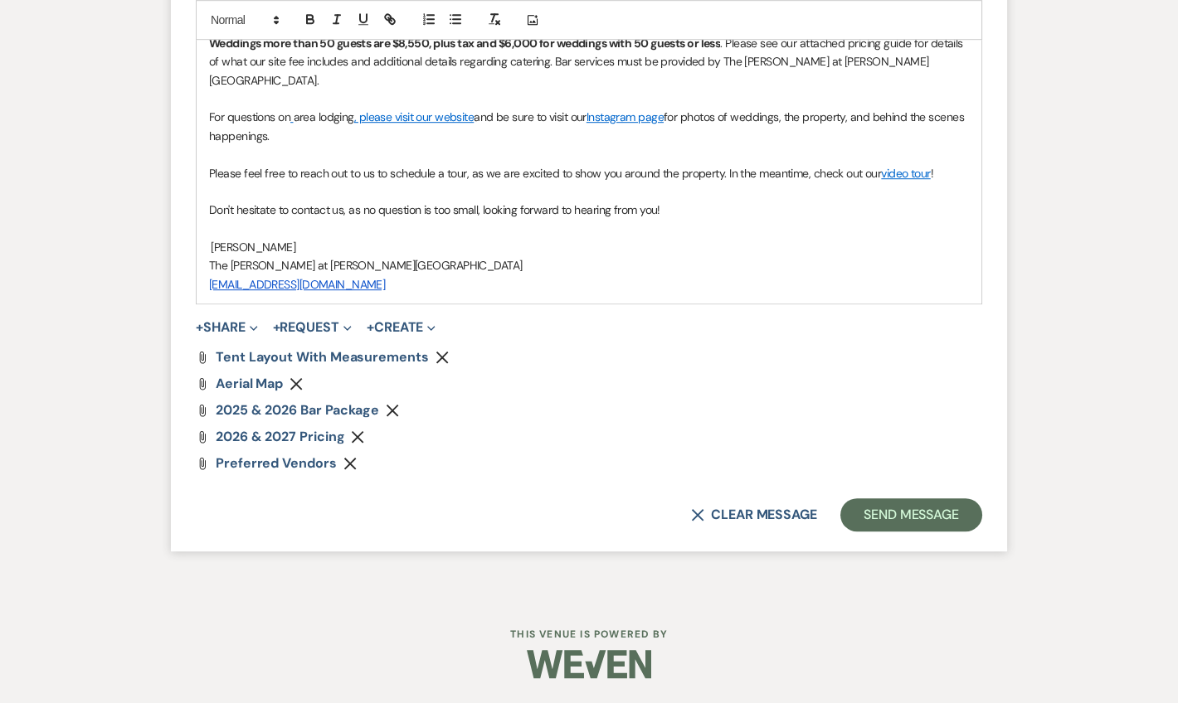
scroll to position [2561, 0]
click at [886, 505] on button "Send Message" at bounding box center [911, 515] width 142 height 33
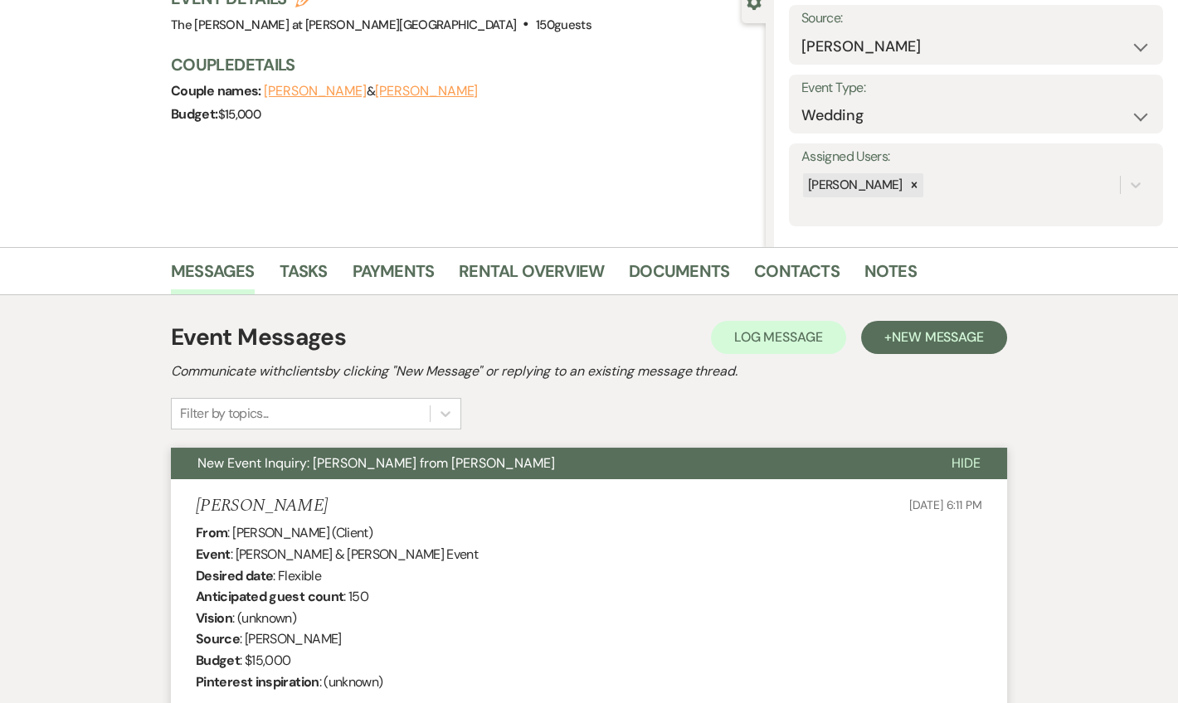
scroll to position [0, 0]
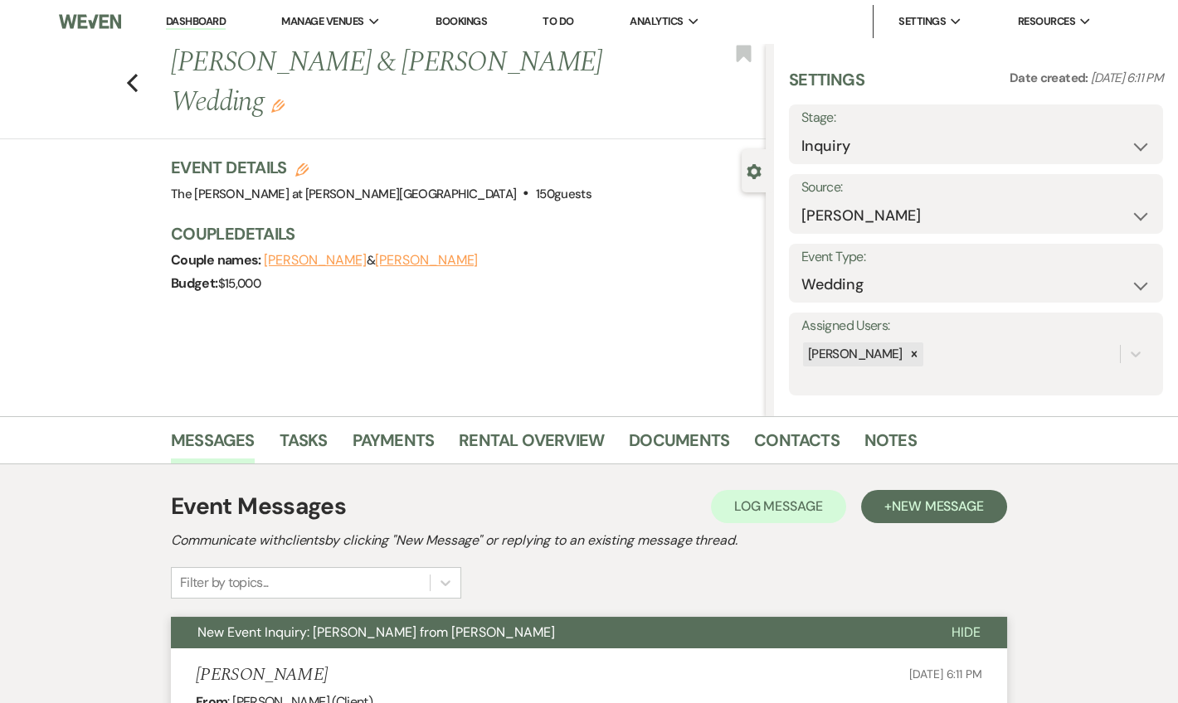
click at [186, 31] on li "Dashboard" at bounding box center [196, 21] width 76 height 33
click at [192, 12] on li "Dashboard" at bounding box center [196, 21] width 76 height 33
click at [203, 21] on link "Dashboard" at bounding box center [196, 22] width 60 height 16
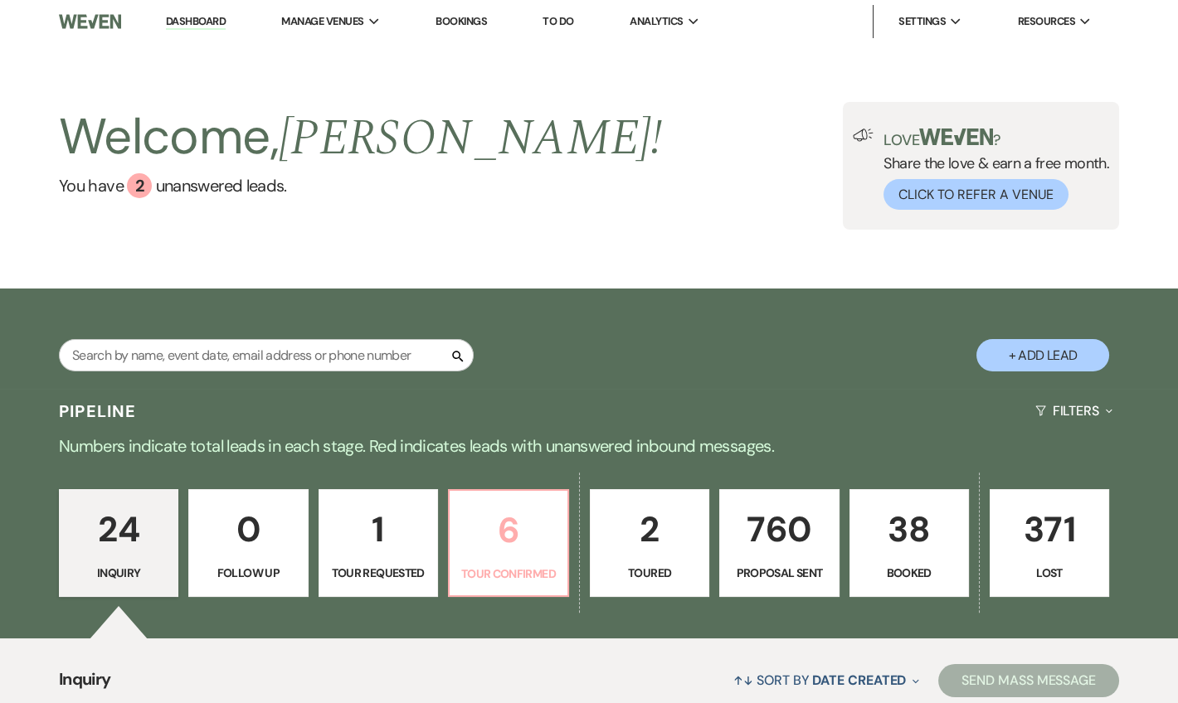
click at [528, 499] on link "6 Tour Confirmed" at bounding box center [508, 543] width 121 height 108
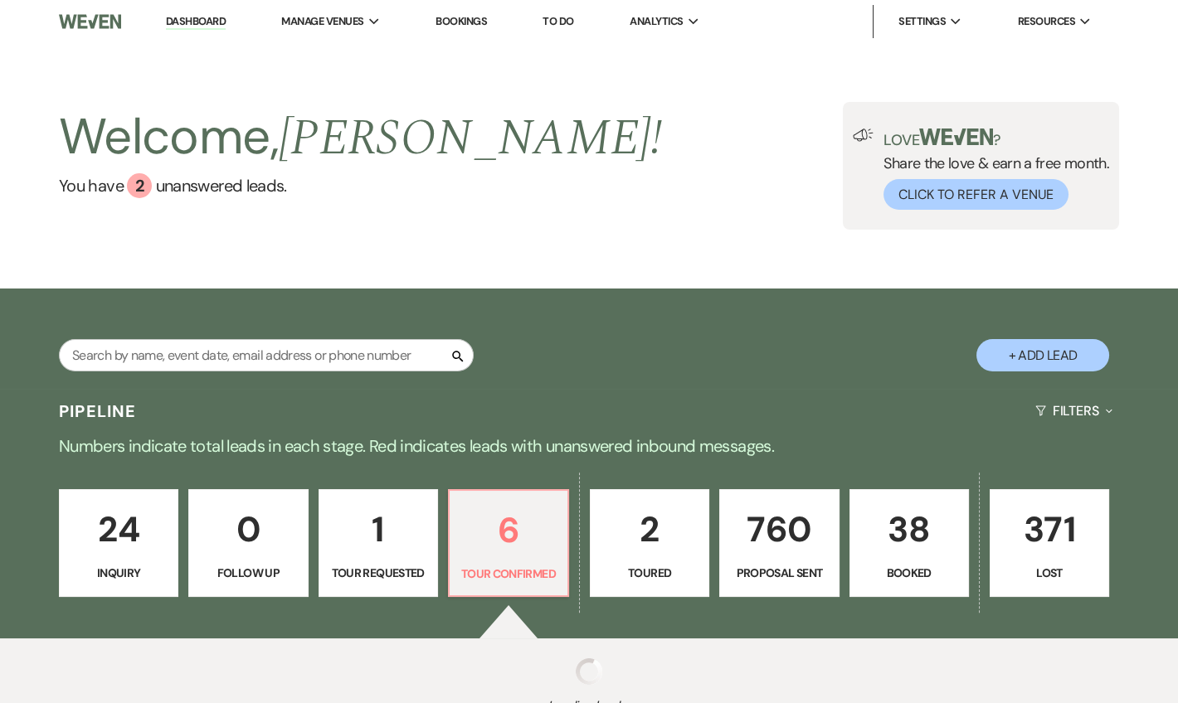
select select "4"
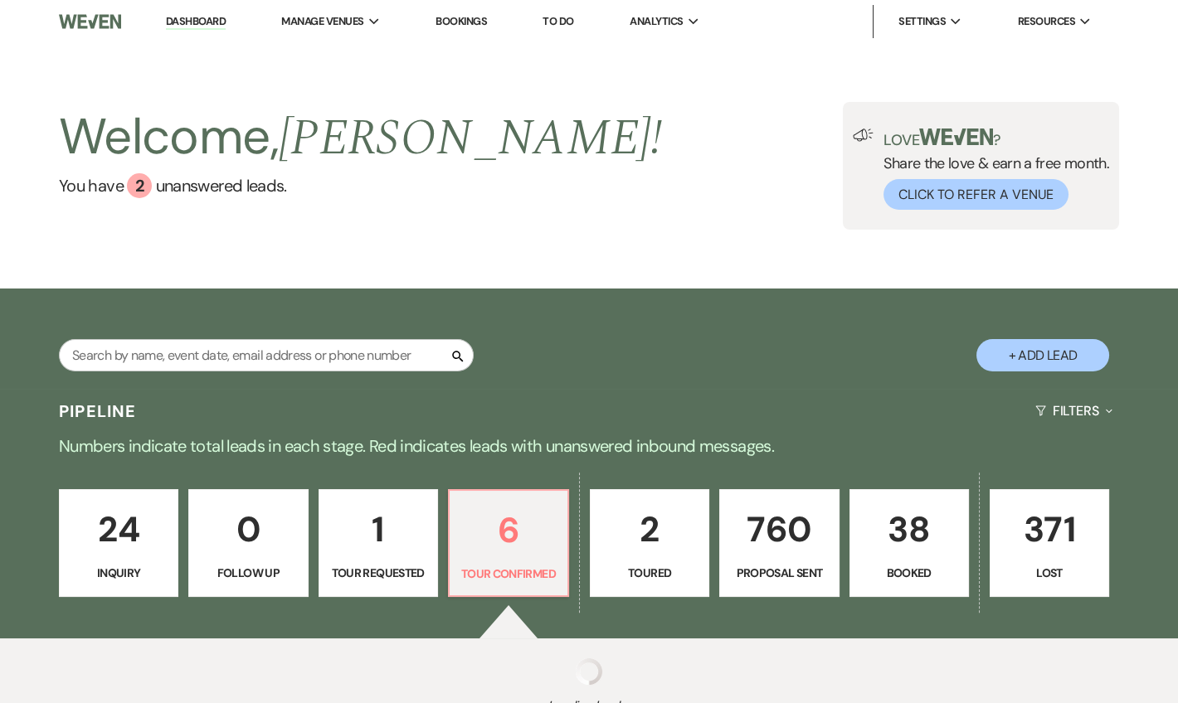
select select "4"
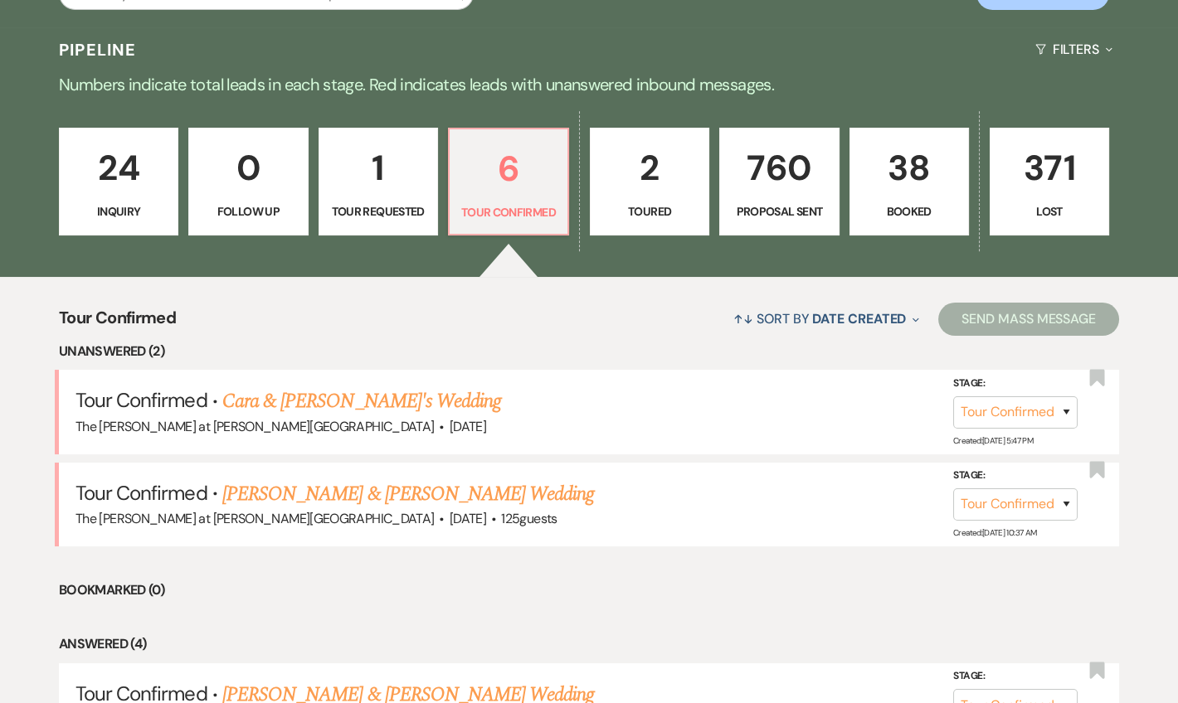
scroll to position [503, 0]
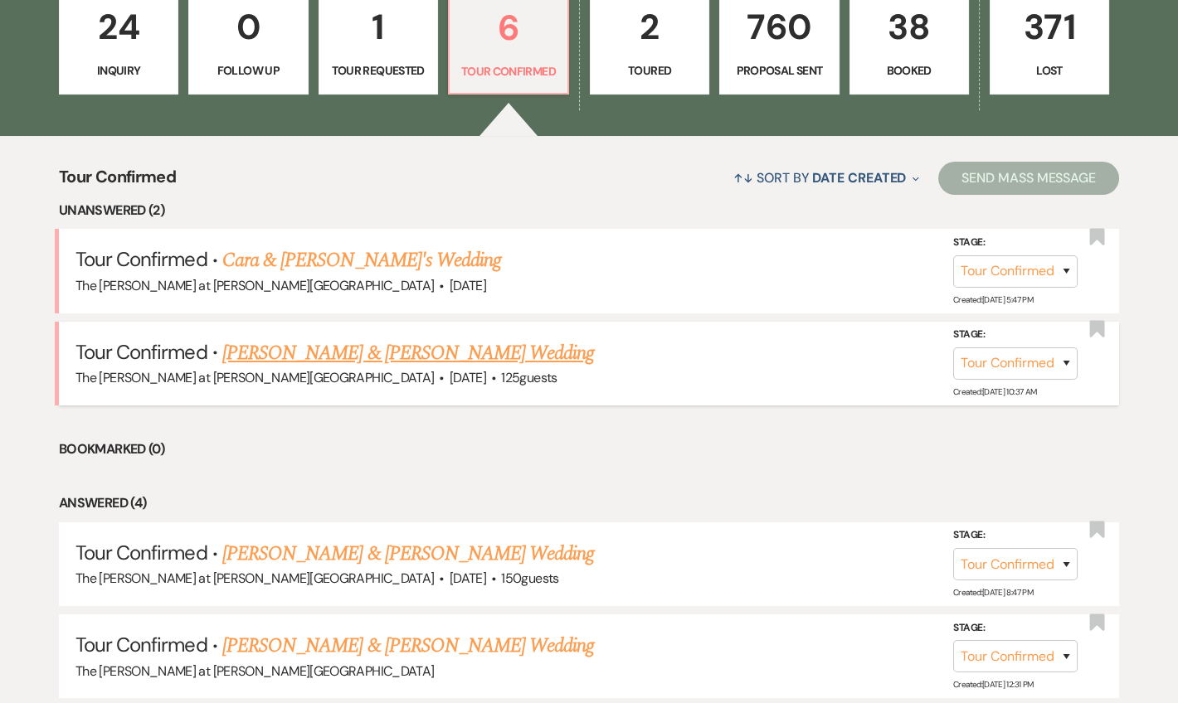
drag, startPoint x: 329, startPoint y: 348, endPoint x: 482, endPoint y: 368, distance: 154.0
click at [330, 348] on link "[PERSON_NAME] & [PERSON_NAME] Wedding" at bounding box center [408, 353] width 372 height 30
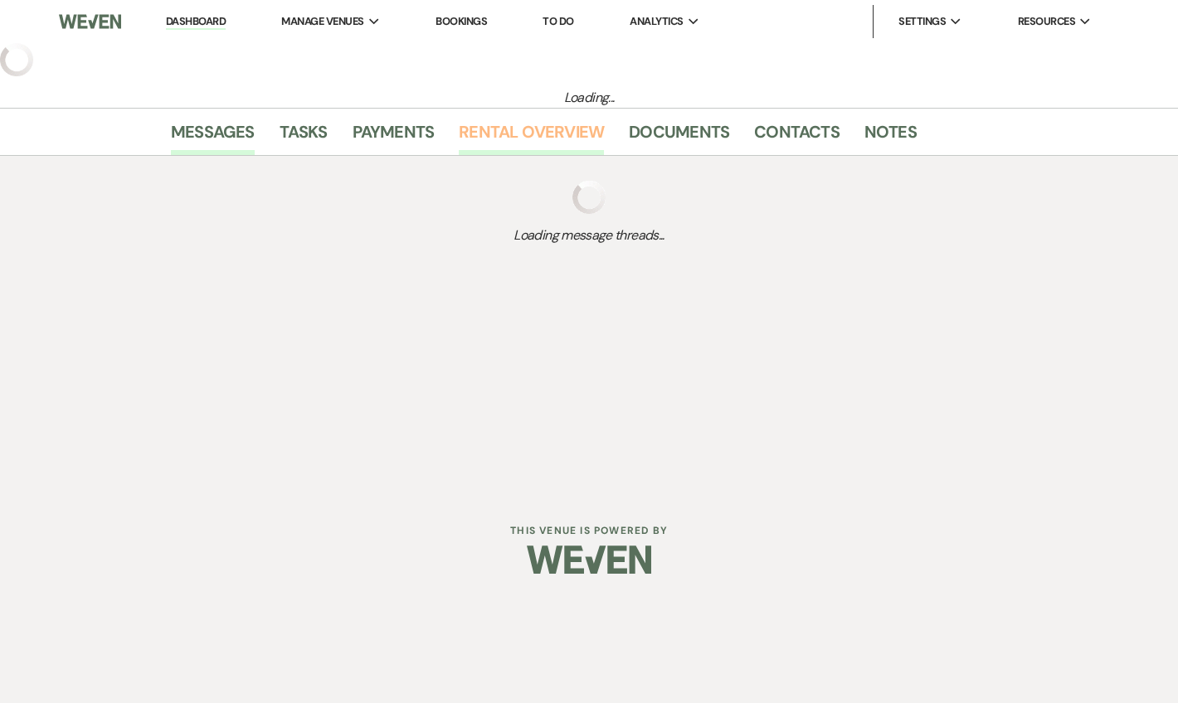
select select "4"
select select "5"
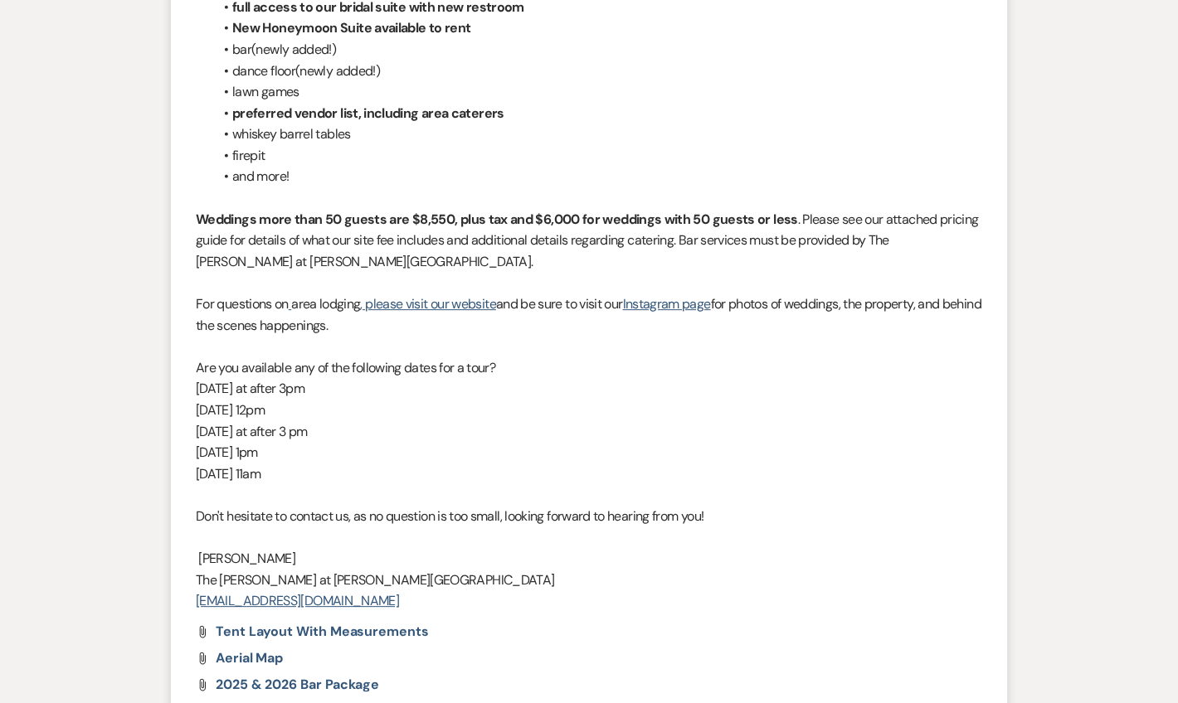
scroll to position [3105, 0]
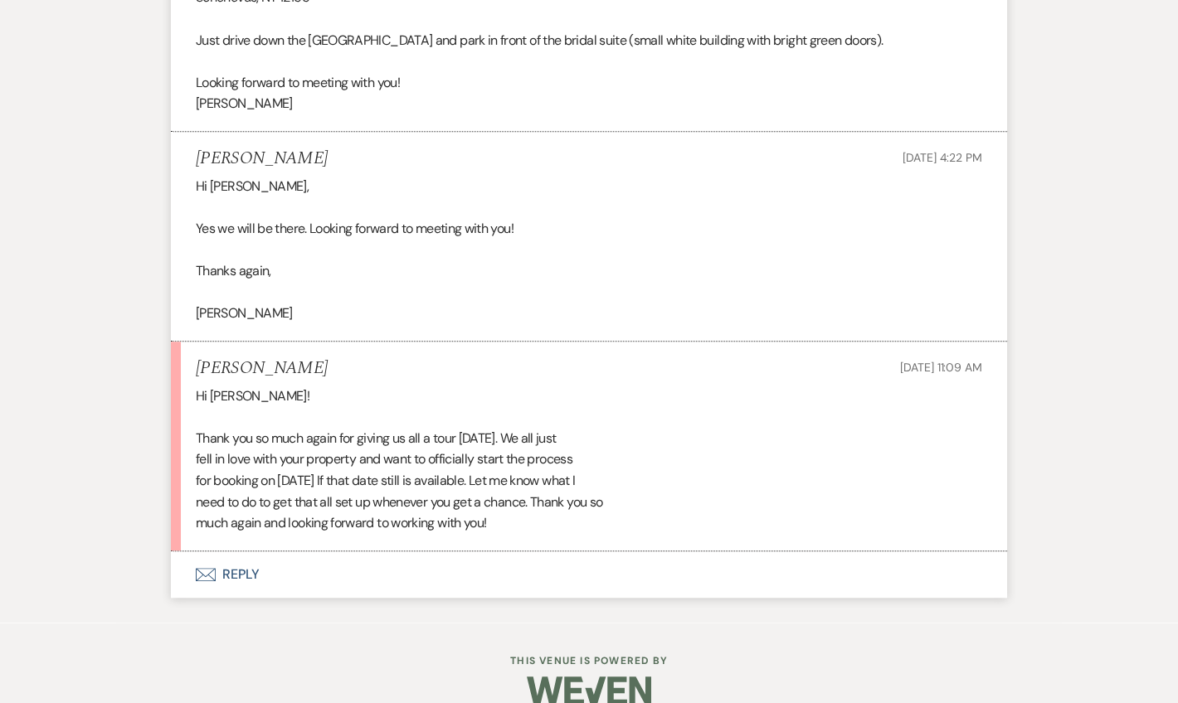
click at [231, 554] on button "Envelope Reply" at bounding box center [589, 575] width 836 height 46
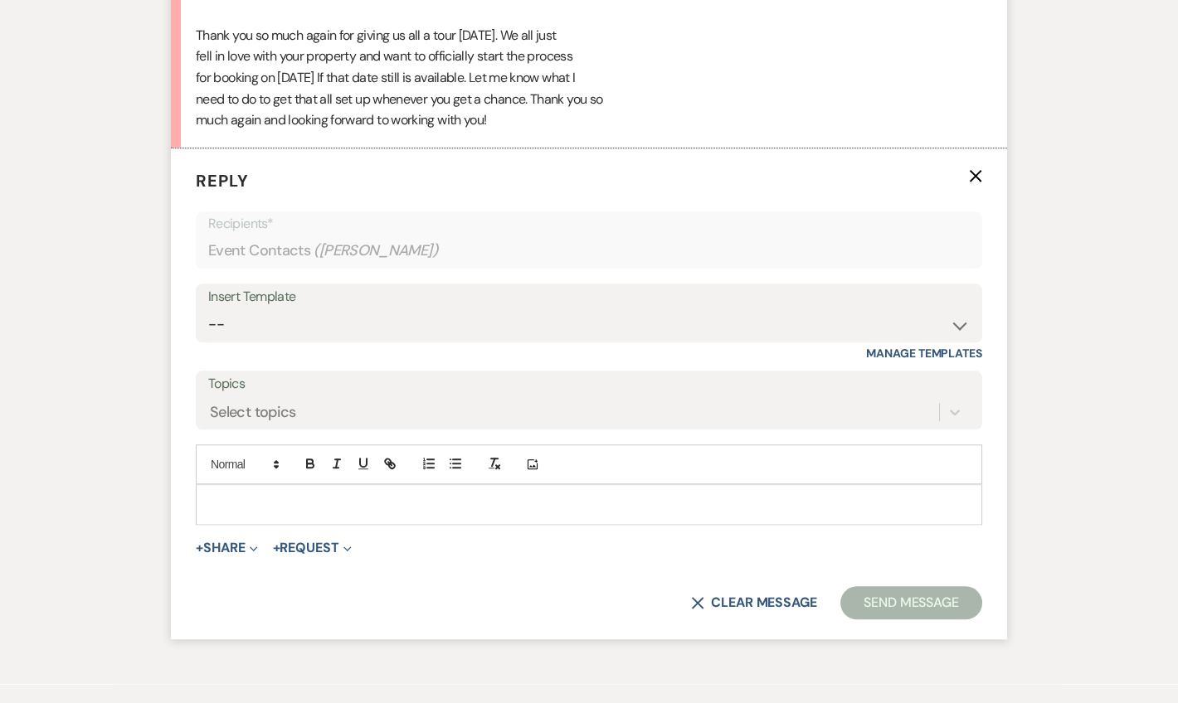
scroll to position [3524, 0]
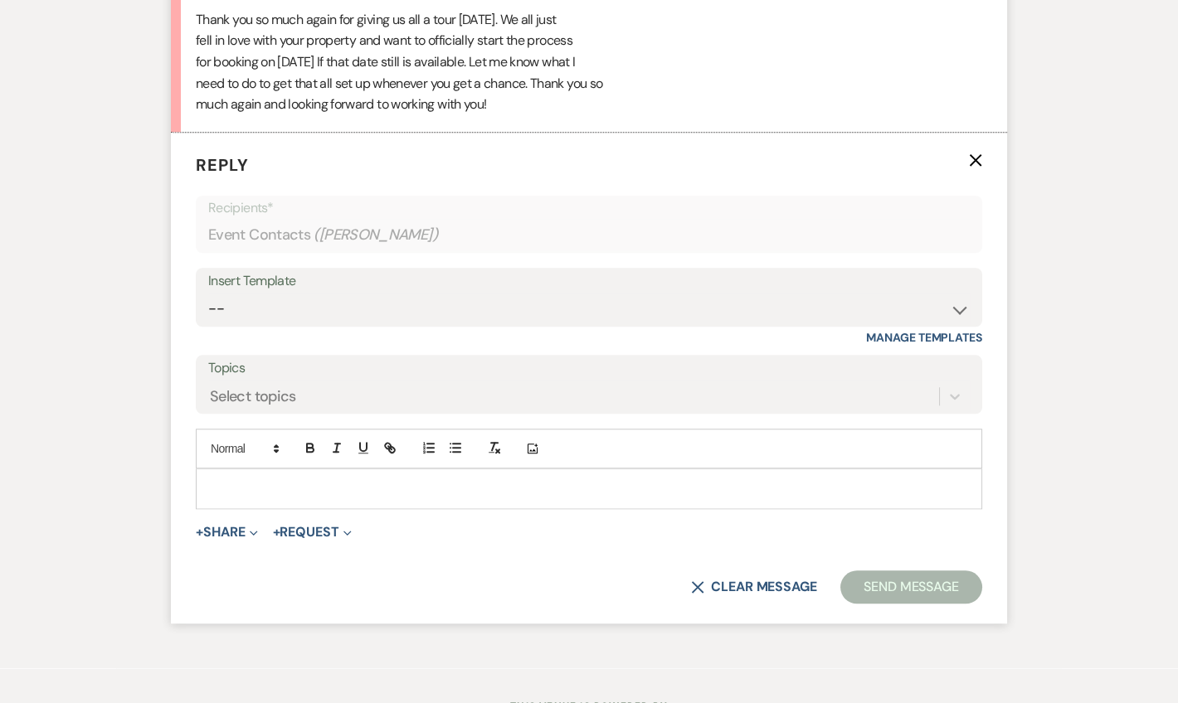
click at [255, 473] on div at bounding box center [589, 488] width 785 height 38
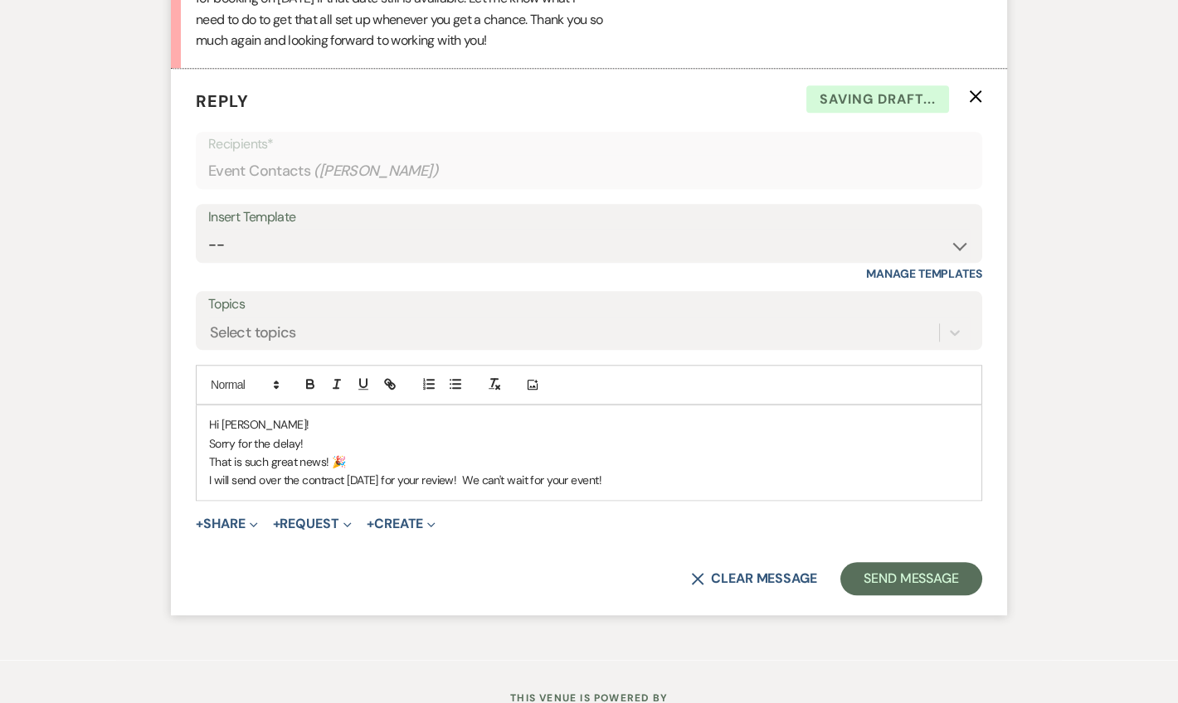
scroll to position [3624, 0]
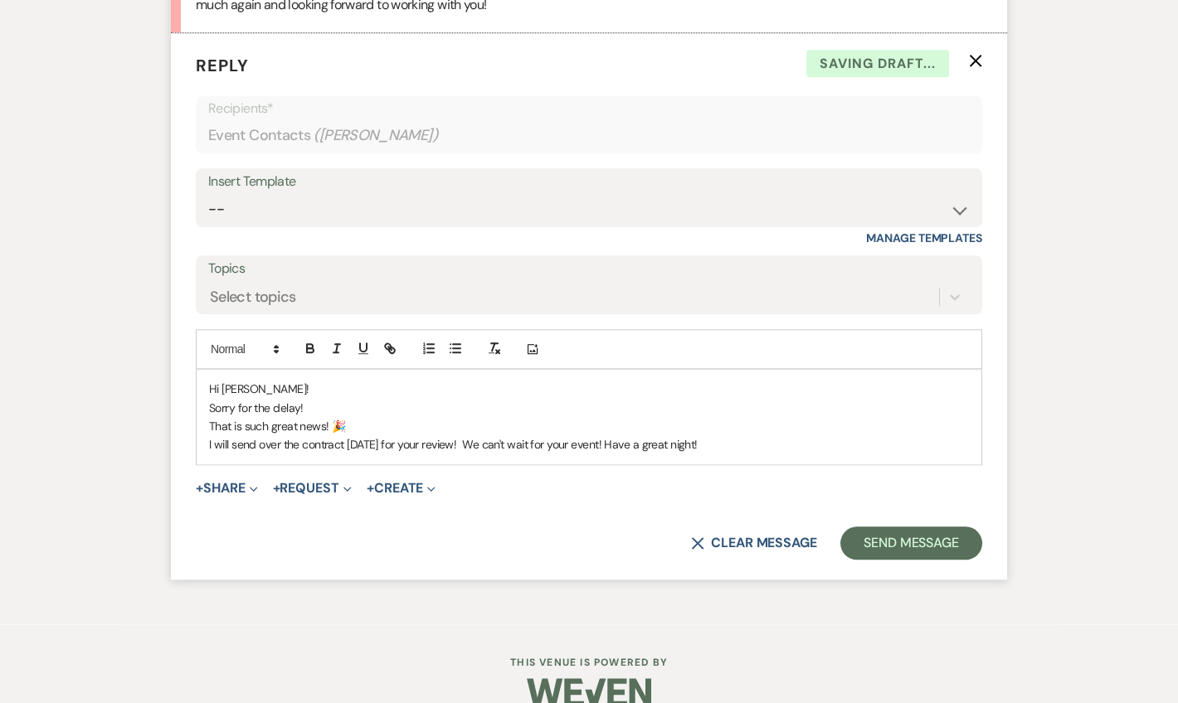
click at [327, 380] on p "Hi [PERSON_NAME]!" at bounding box center [589, 389] width 760 height 18
click at [328, 399] on p "Sorry for the delay!" at bounding box center [589, 408] width 760 height 18
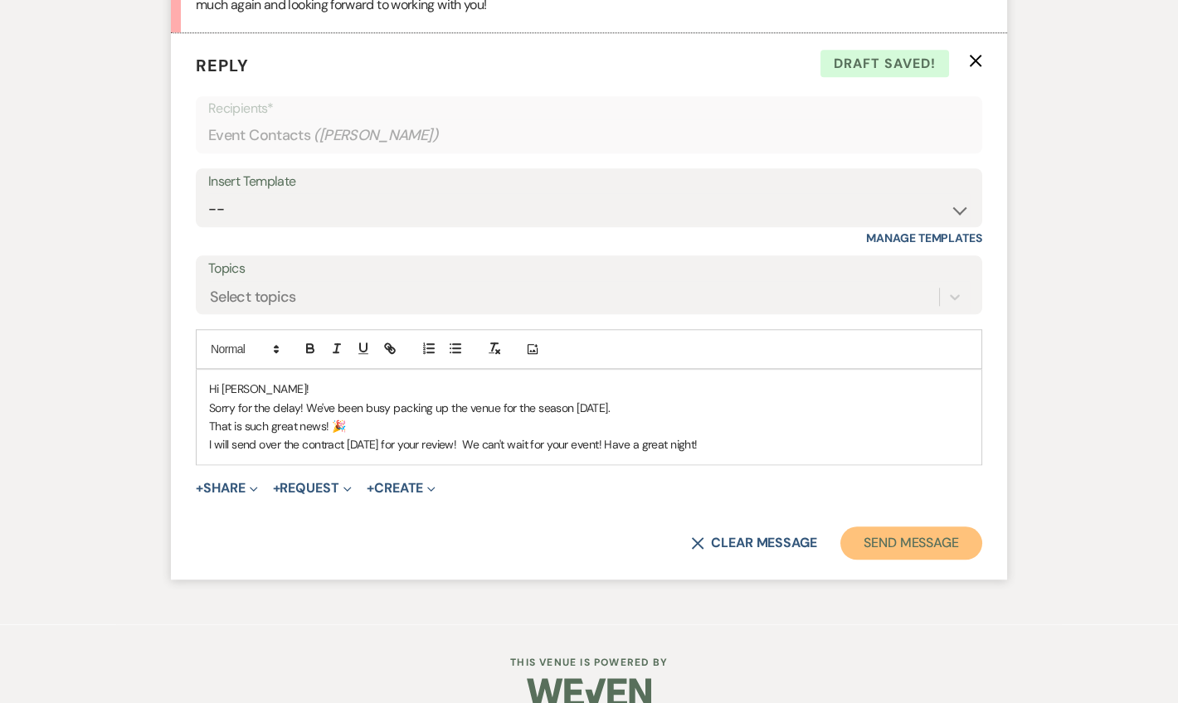
click at [910, 527] on button "Send Message" at bounding box center [911, 543] width 142 height 33
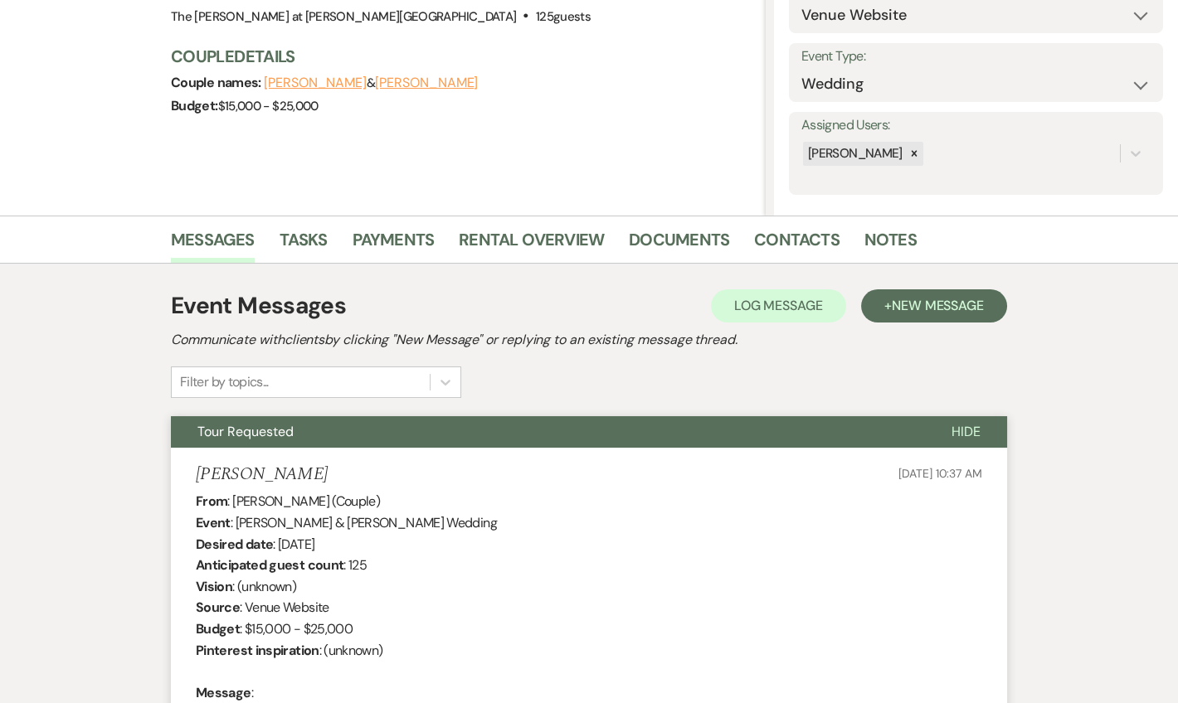
scroll to position [0, 0]
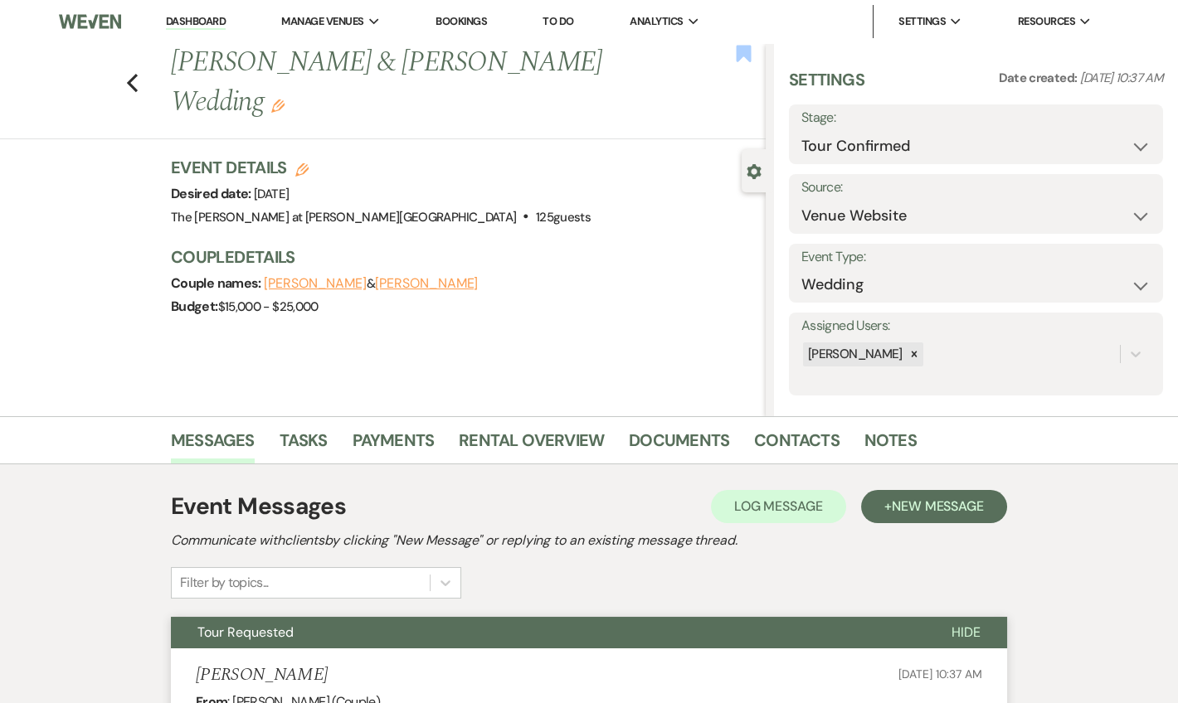
click at [737, 59] on use "button" at bounding box center [744, 53] width 15 height 17
drag, startPoint x: 181, startPoint y: 24, endPoint x: 260, endPoint y: 27, distance: 79.7
click at [181, 24] on link "Dashboard" at bounding box center [196, 22] width 60 height 16
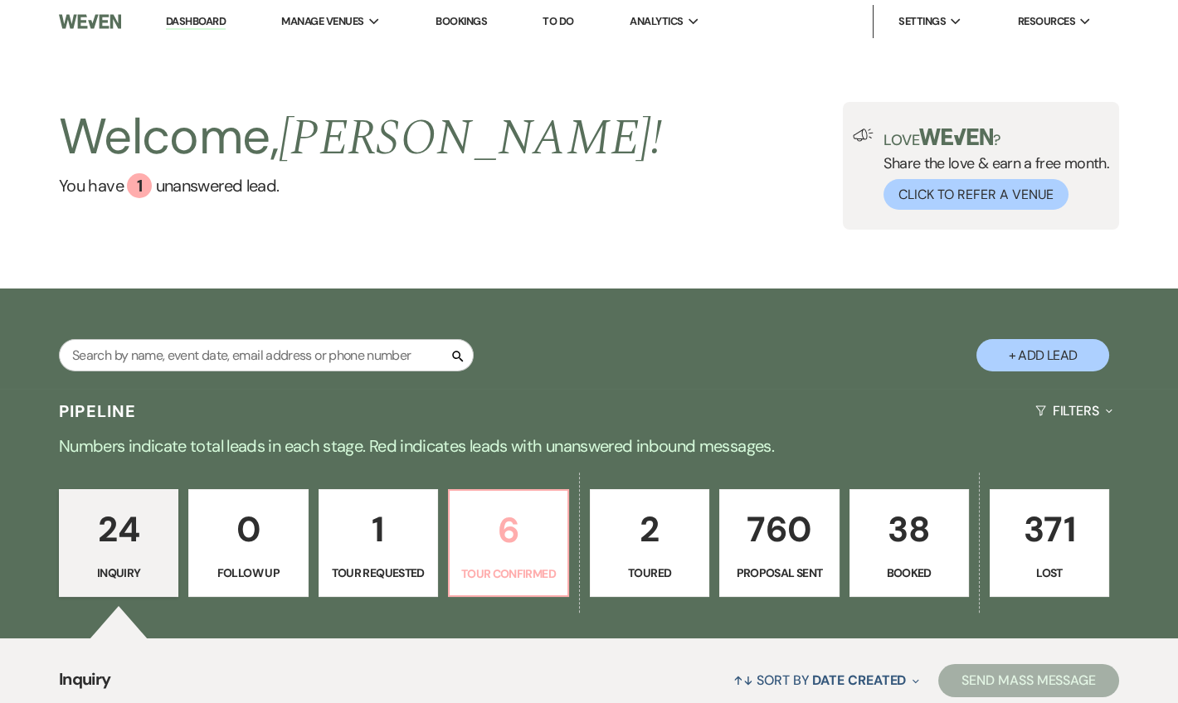
click at [503, 552] on p "6" at bounding box center [509, 531] width 98 height 56
select select "4"
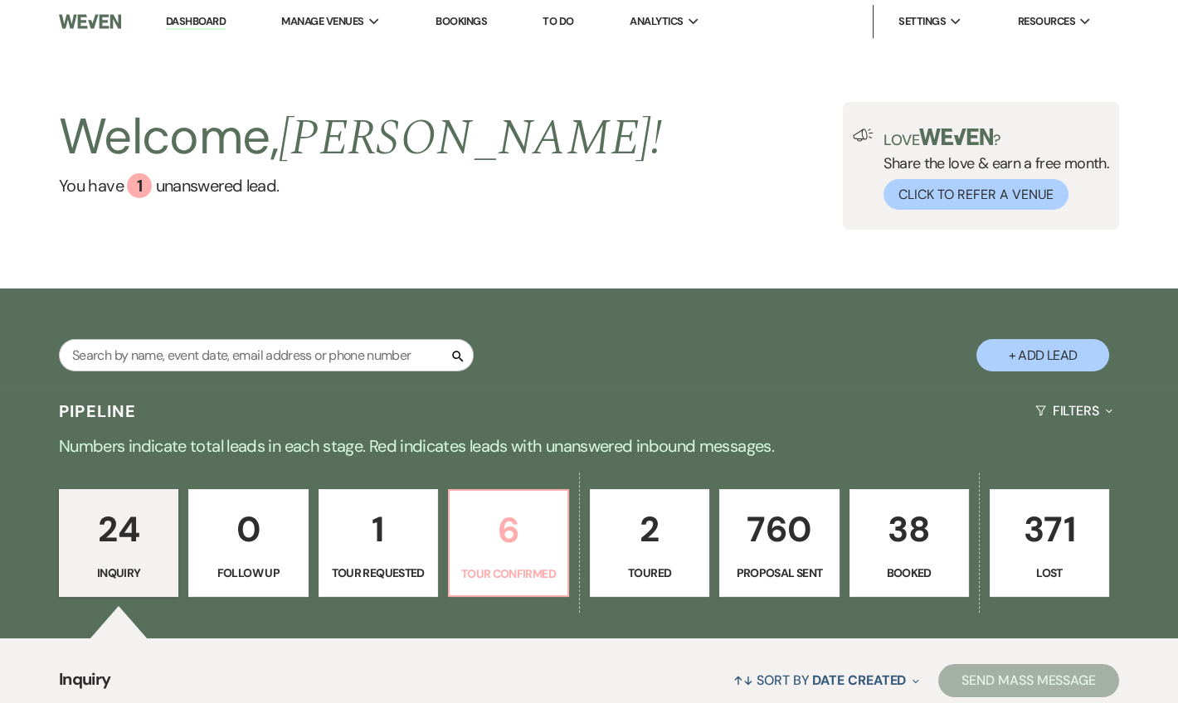
select select "4"
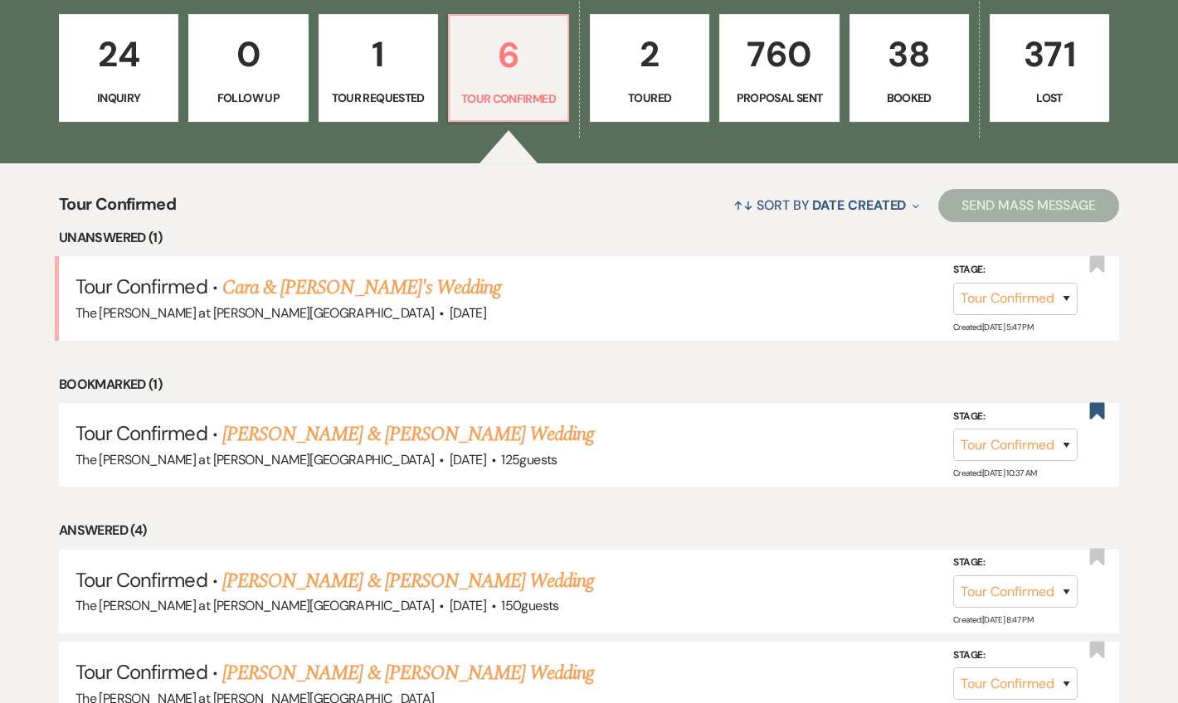
scroll to position [503, 0]
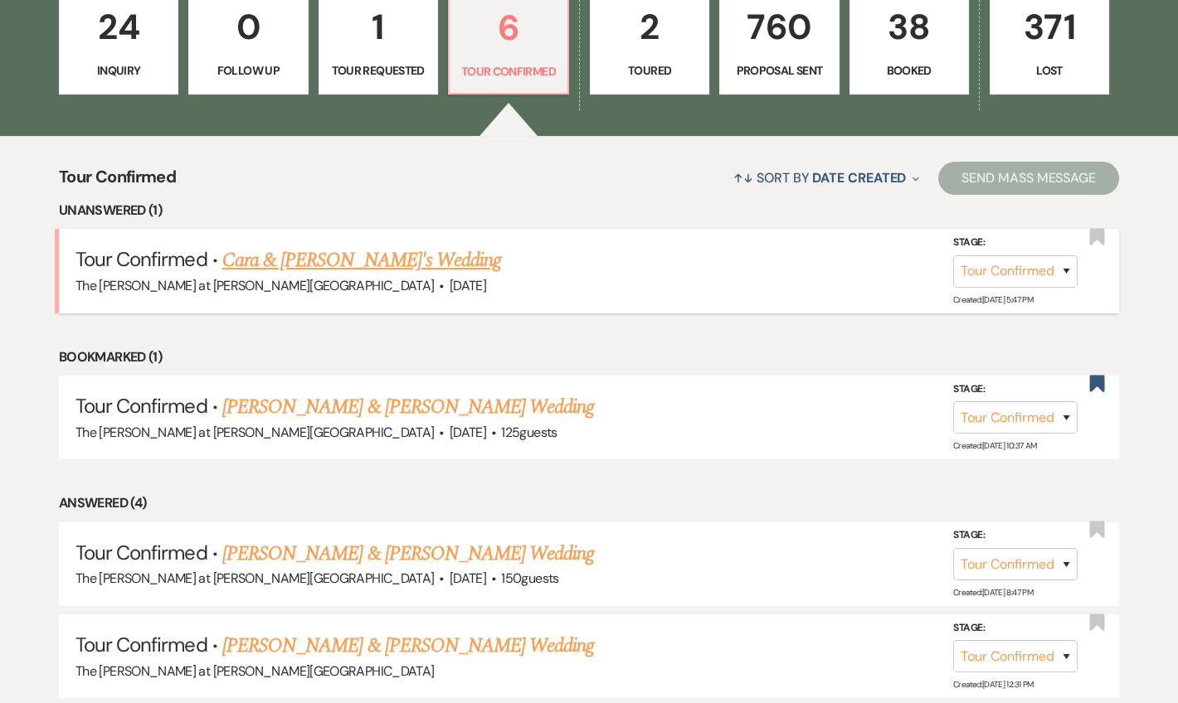
click at [270, 267] on link "Cara & [PERSON_NAME]'s Wedding" at bounding box center [361, 261] width 279 height 30
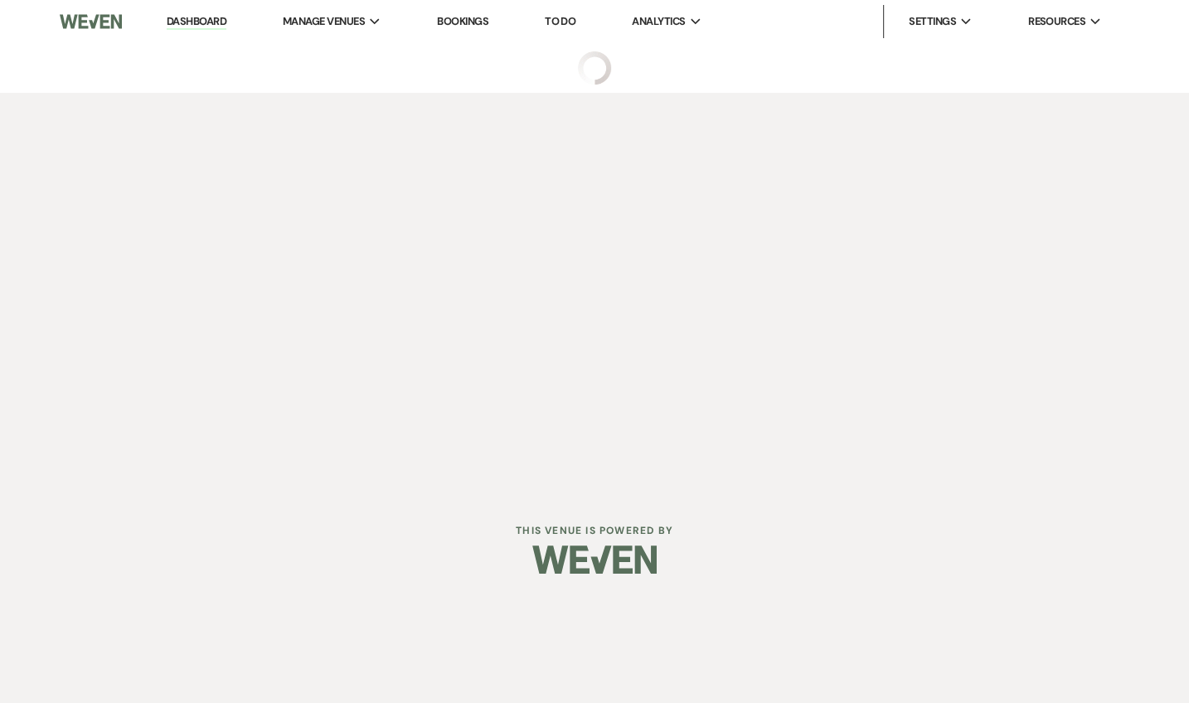
select select "4"
select select "5"
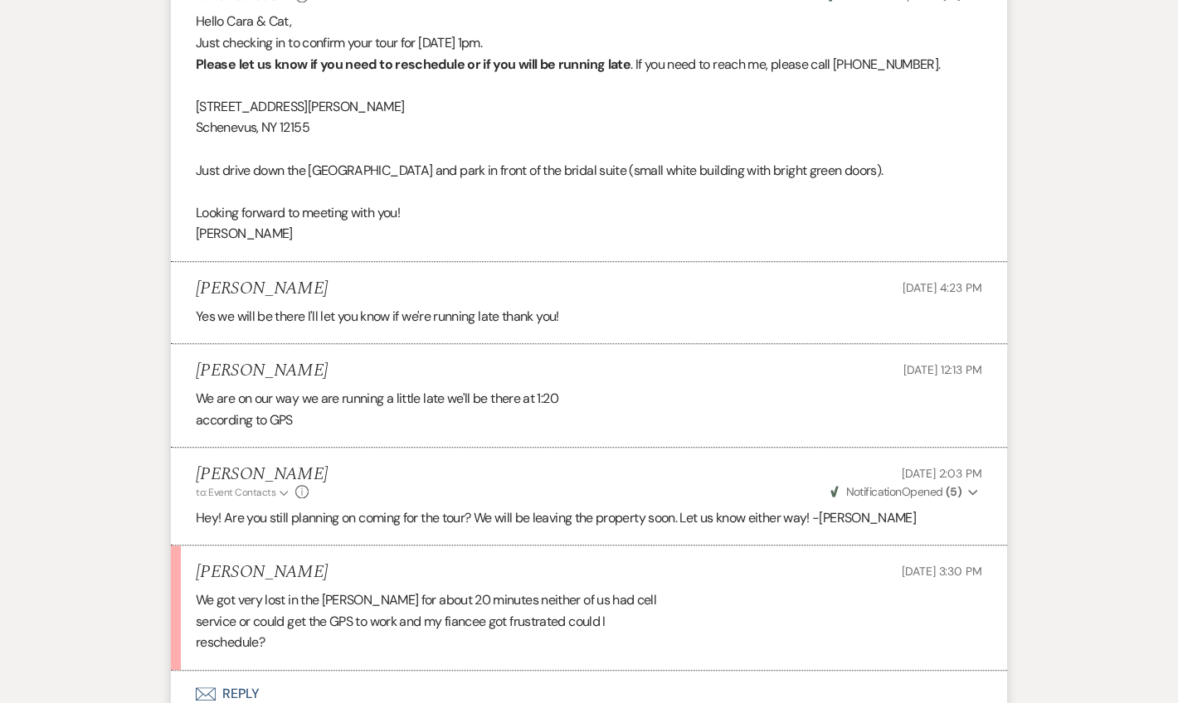
scroll to position [2745, 0]
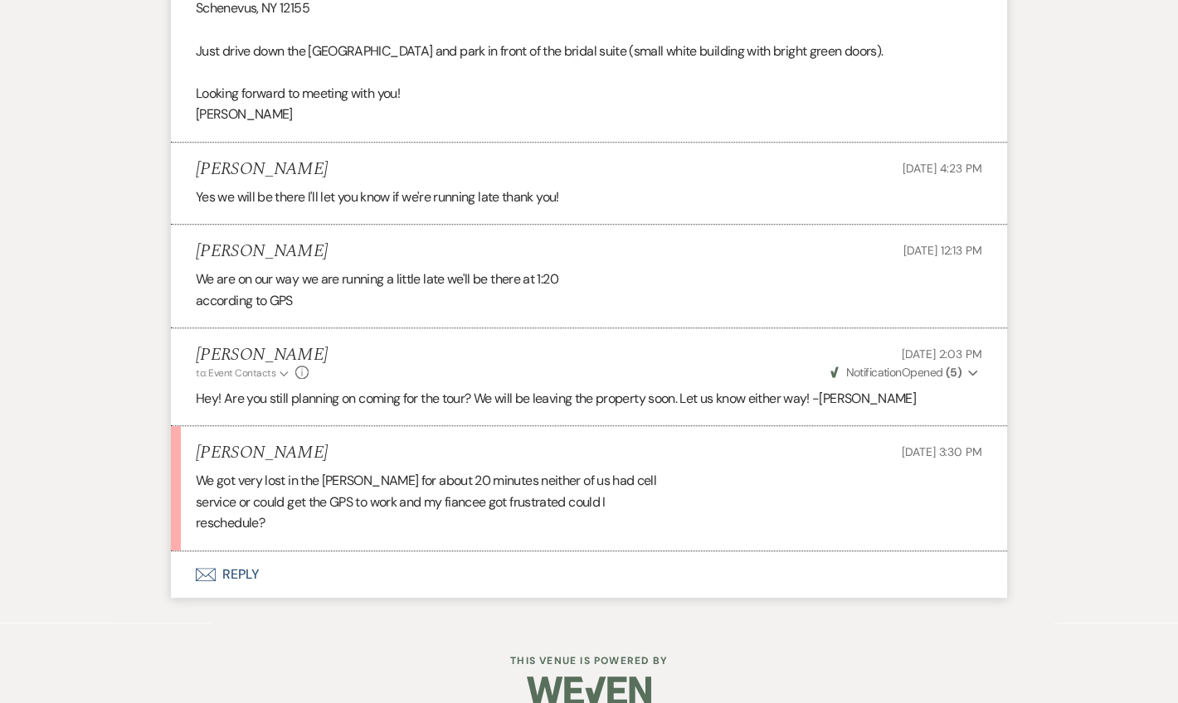
click at [237, 552] on button "Envelope Reply" at bounding box center [589, 575] width 836 height 46
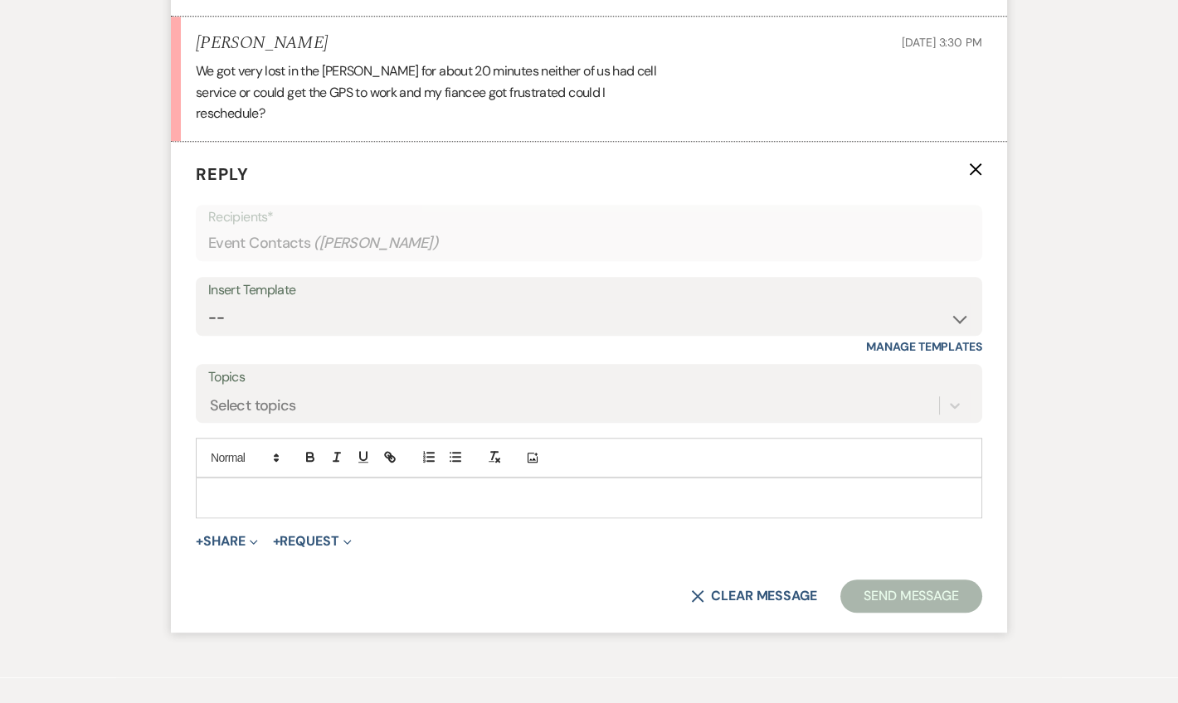
scroll to position [3164, 0]
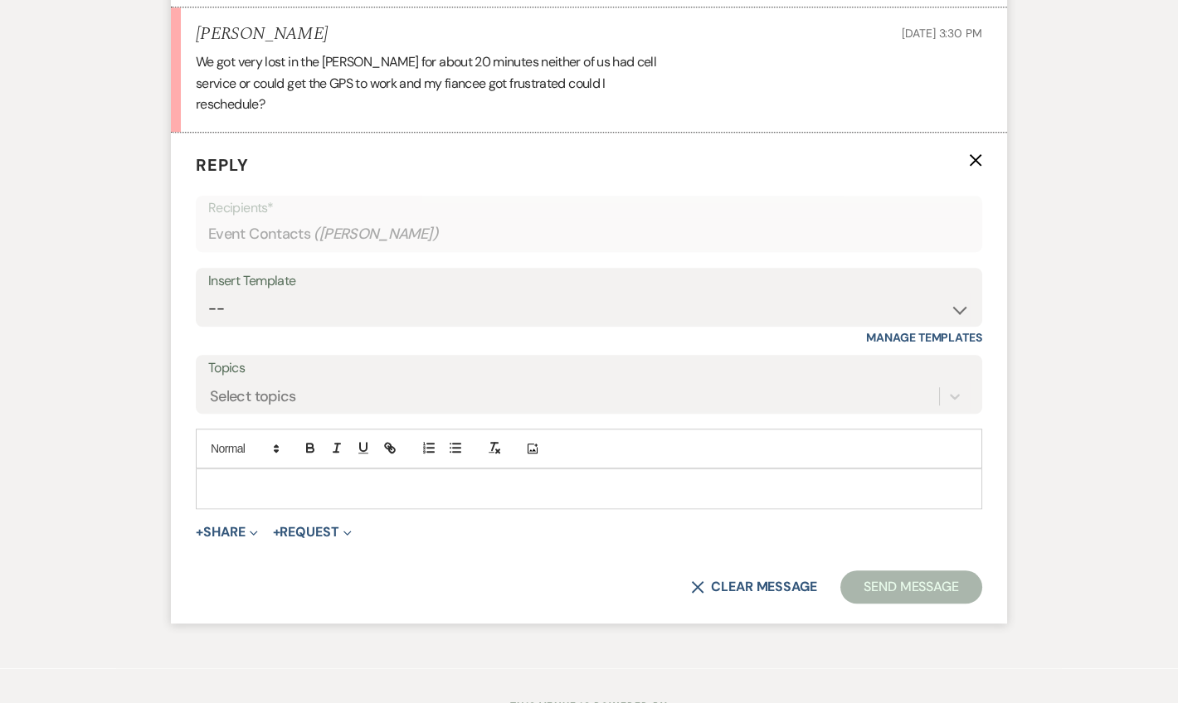
click at [238, 474] on div at bounding box center [589, 488] width 785 height 38
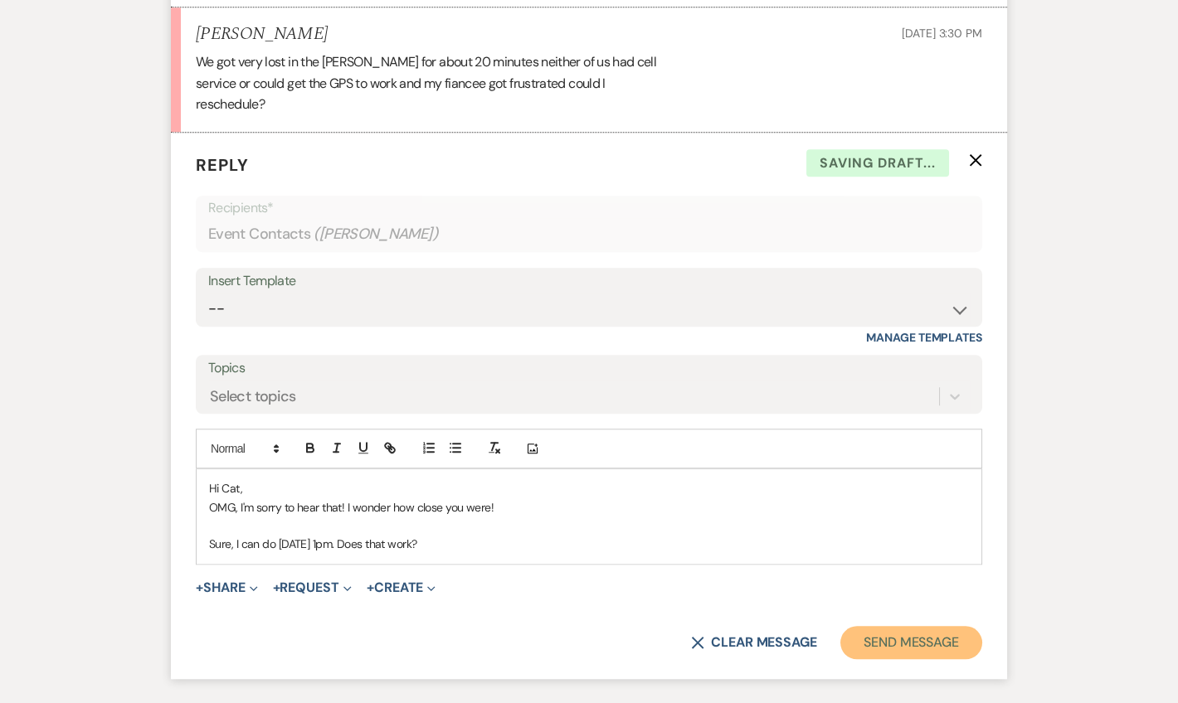
click at [848, 626] on button "Send Message" at bounding box center [911, 642] width 142 height 33
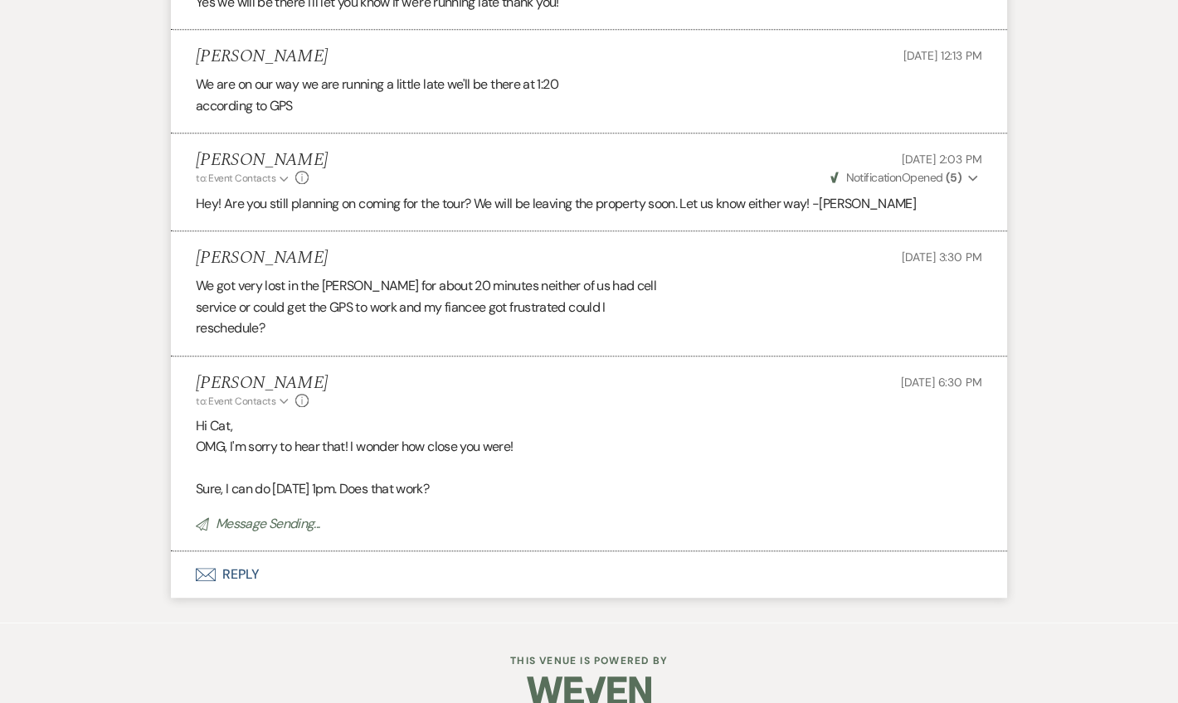
scroll to position [0, 0]
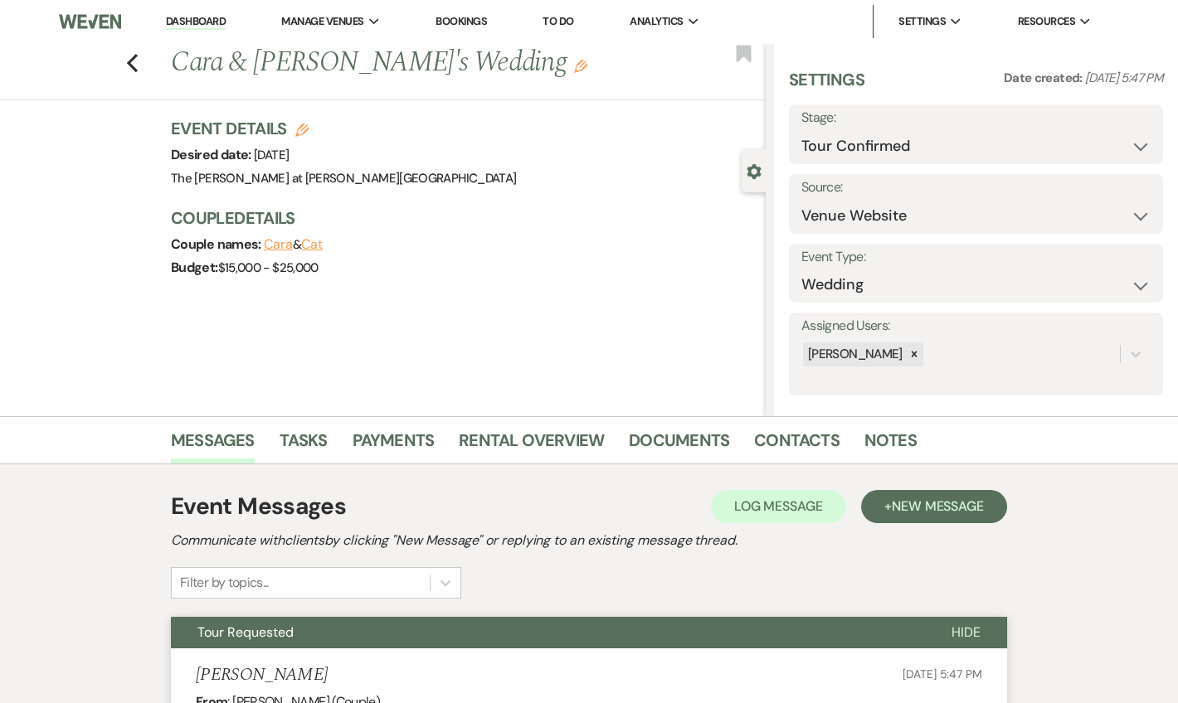
drag, startPoint x: 186, startPoint y: 19, endPoint x: 247, endPoint y: 0, distance: 64.3
click at [186, 17] on link "Dashboard" at bounding box center [196, 22] width 60 height 16
